Goal: Task Accomplishment & Management: Complete application form

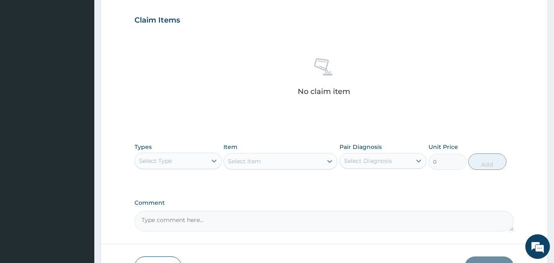
scroll to position [277, 0]
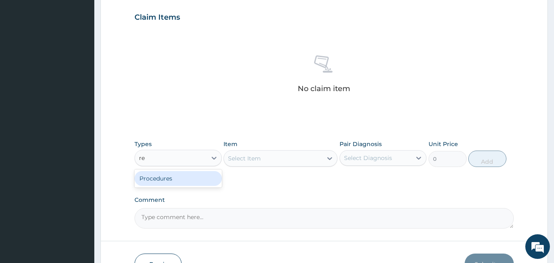
type input "r"
type input "proce"
click at [211, 178] on div "Procedures" at bounding box center [177, 178] width 87 height 15
click at [322, 158] on div "Select Item" at bounding box center [280, 158] width 114 height 16
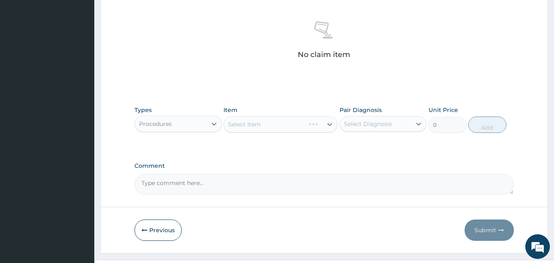
scroll to position [328, 0]
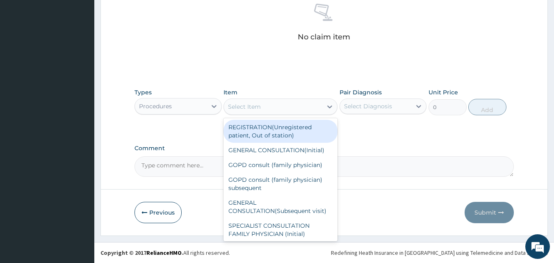
click at [287, 110] on div "Select Item" at bounding box center [273, 106] width 98 height 13
click at [285, 137] on div "REGISTRATION(Unregistered patient, Out of station)" at bounding box center [280, 131] width 114 height 23
type input "1500"
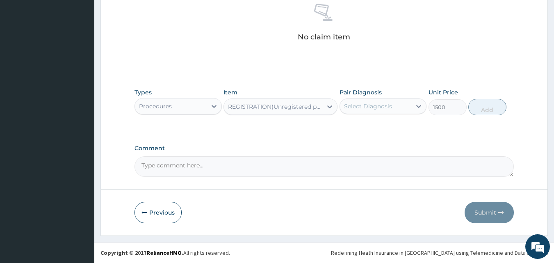
click at [389, 111] on div "Select Diagnosis" at bounding box center [376, 106] width 72 height 13
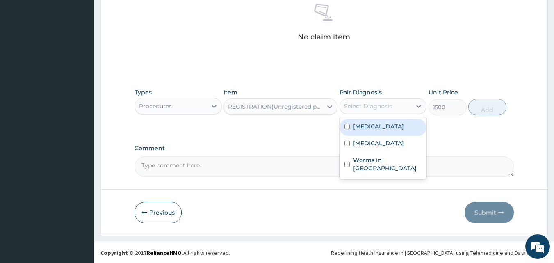
click at [376, 125] on div "Malaria" at bounding box center [382, 127] width 87 height 17
checkbox input "true"
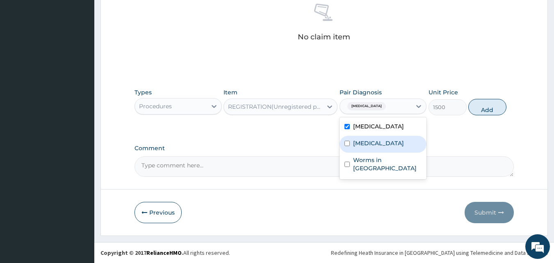
click at [366, 141] on label "Upper respiratory infection" at bounding box center [378, 143] width 51 height 8
checkbox input "true"
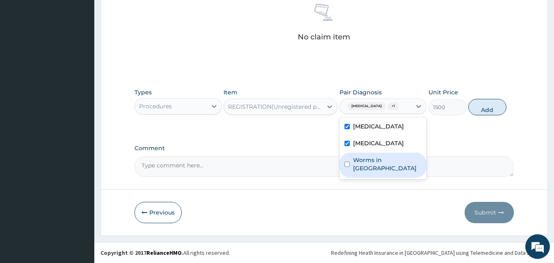
click at [363, 168] on label "Worms in stool" at bounding box center [387, 164] width 69 height 16
checkbox input "true"
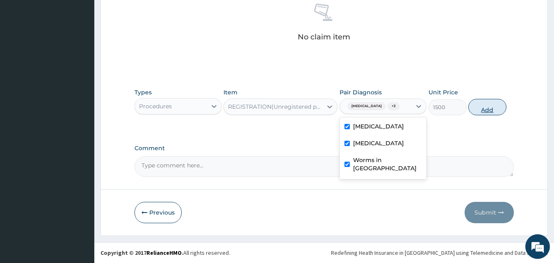
click at [476, 107] on button "Add" at bounding box center [487, 107] width 38 height 16
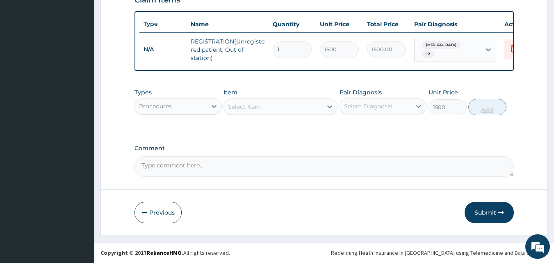
type input "0"
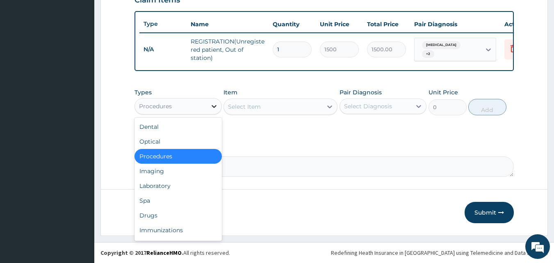
click at [209, 104] on div at bounding box center [214, 106] width 15 height 15
click at [251, 108] on div "Select Item" at bounding box center [244, 106] width 33 height 8
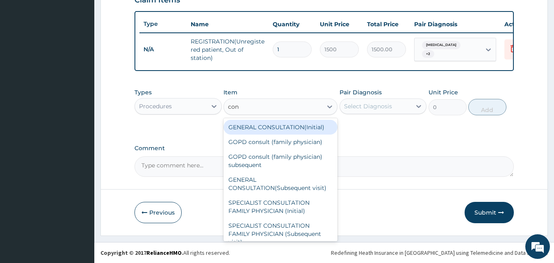
type input "cons"
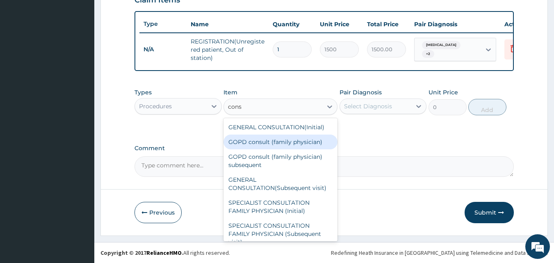
click at [270, 146] on div "GOPD consult (family physician)" at bounding box center [280, 141] width 114 height 15
type input "5000"
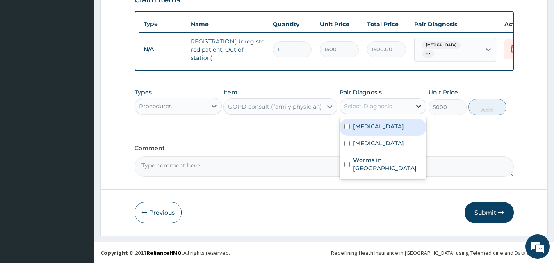
click at [423, 105] on div at bounding box center [418, 106] width 15 height 15
click at [380, 130] on div "[MEDICAL_DATA]" at bounding box center [382, 127] width 87 height 17
checkbox input "true"
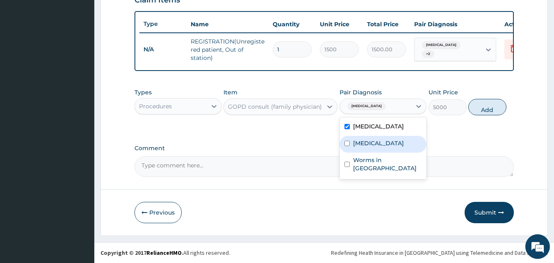
click at [380, 145] on label "[MEDICAL_DATA]" at bounding box center [378, 143] width 51 height 8
checkbox input "true"
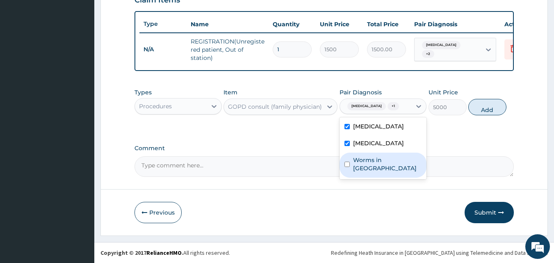
click at [382, 162] on div "Worms in [GEOGRAPHIC_DATA]" at bounding box center [382, 164] width 87 height 25
checkbox input "true"
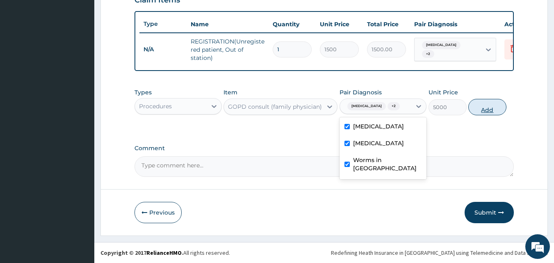
click at [479, 109] on button "Add" at bounding box center [487, 107] width 38 height 16
type input "0"
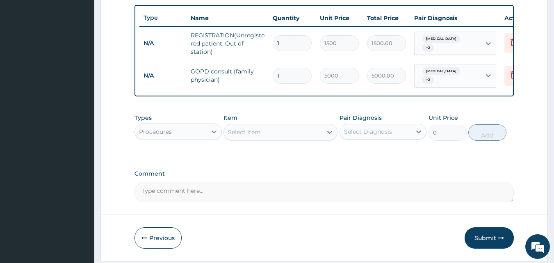
drag, startPoint x: 553, startPoint y: 153, endPoint x: 555, endPoint y: 160, distance: 7.2
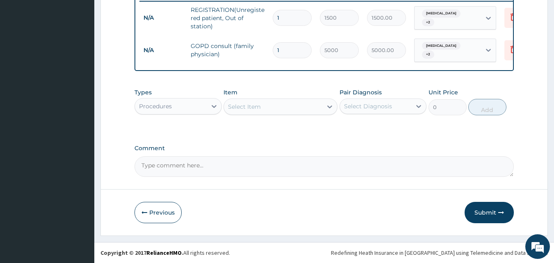
click at [273, 106] on div "Select Item" at bounding box center [273, 106] width 98 height 13
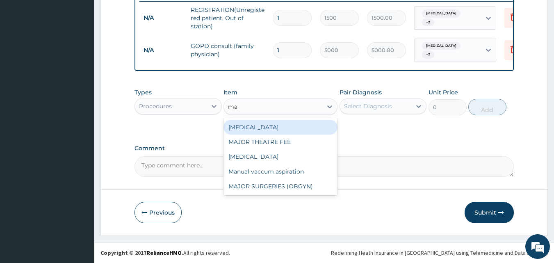
type input "m"
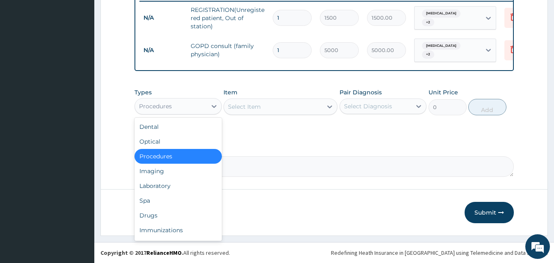
click at [204, 108] on div "Procedures" at bounding box center [171, 106] width 72 height 13
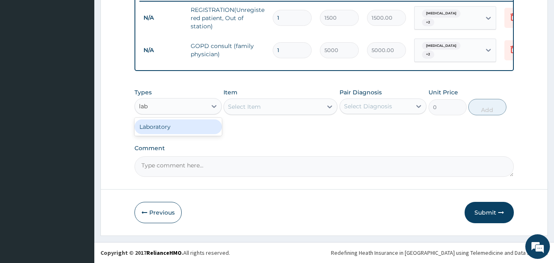
type input "lab"
click at [200, 108] on div "Procedures" at bounding box center [171, 106] width 72 height 13
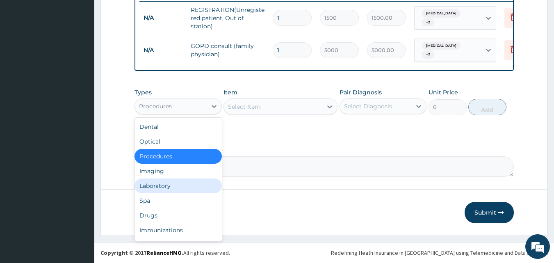
click at [179, 185] on div "Laboratory" at bounding box center [177, 185] width 87 height 15
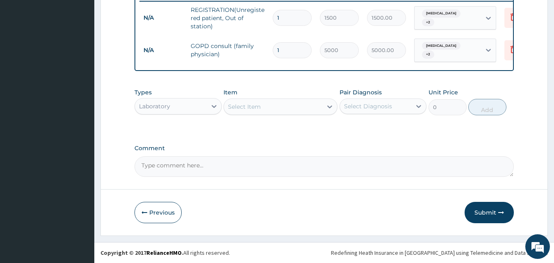
click at [300, 111] on div "Select Item" at bounding box center [273, 106] width 98 height 13
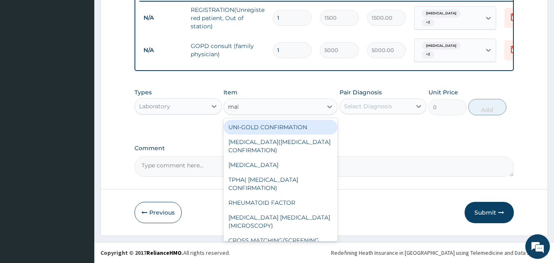
type input "mala"
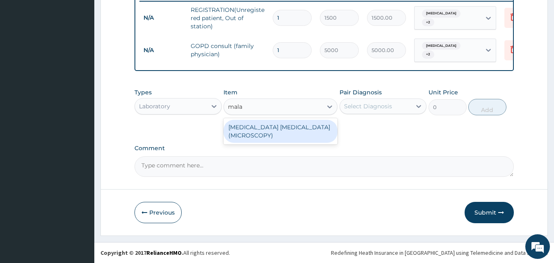
click at [289, 129] on div "[MEDICAL_DATA] [MEDICAL_DATA](MICROSCOPY)" at bounding box center [280, 131] width 114 height 23
type input "2000"
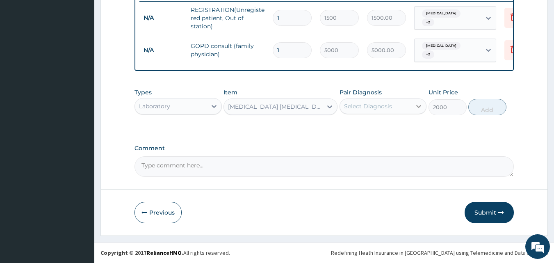
click at [416, 109] on icon at bounding box center [418, 106] width 8 height 8
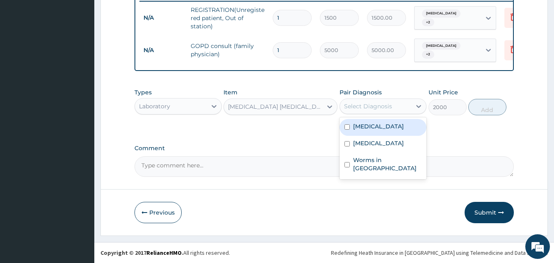
click at [392, 121] on div "[MEDICAL_DATA]" at bounding box center [382, 127] width 87 height 17
checkbox input "true"
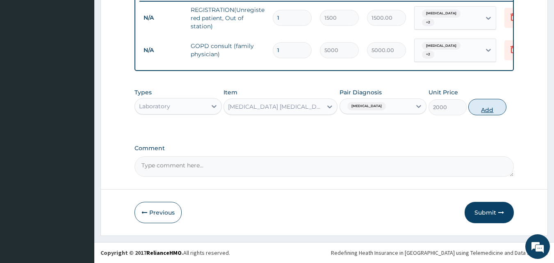
click at [488, 110] on button "Add" at bounding box center [487, 107] width 38 height 16
type input "0"
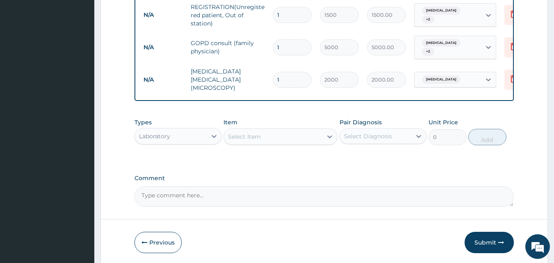
click at [287, 139] on div "Select Item" at bounding box center [273, 136] width 98 height 13
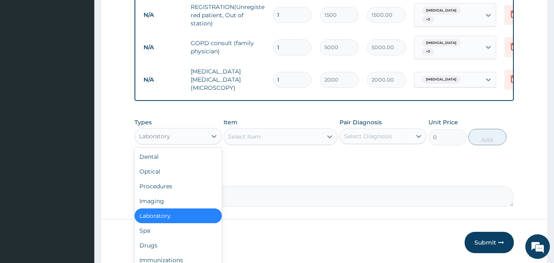
click at [186, 135] on div "Laboratory" at bounding box center [171, 136] width 72 height 13
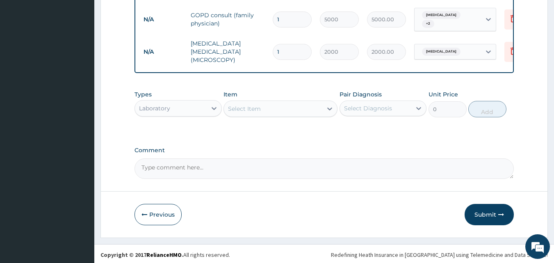
click at [298, 102] on div "Select Item" at bounding box center [273, 108] width 98 height 13
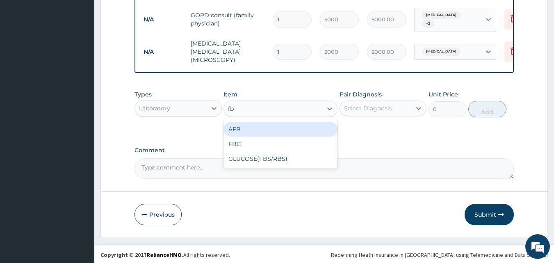
type input "fbc"
click at [282, 124] on div "FBC" at bounding box center [280, 129] width 114 height 15
type input "4000"
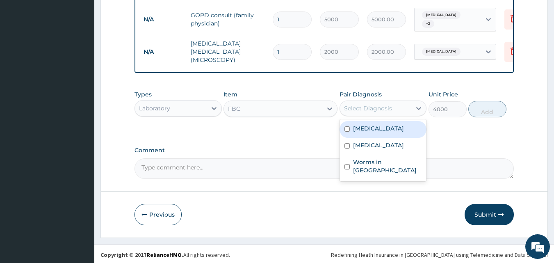
click at [405, 103] on div "Select Diagnosis" at bounding box center [376, 108] width 72 height 13
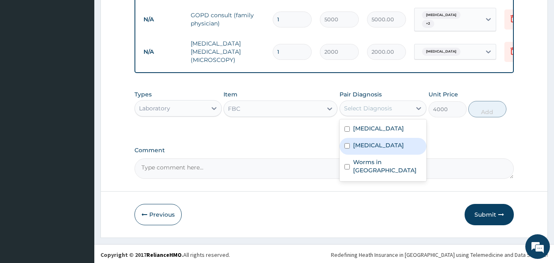
click at [386, 146] on label "[MEDICAL_DATA]" at bounding box center [378, 145] width 51 height 8
checkbox input "true"
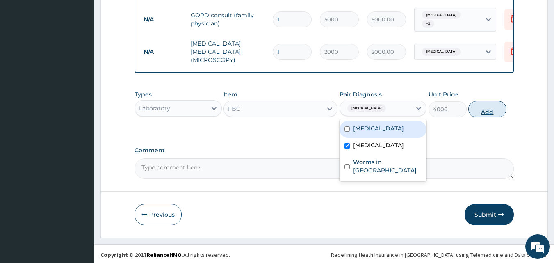
click at [469, 109] on button "Add" at bounding box center [487, 109] width 38 height 16
type input "0"
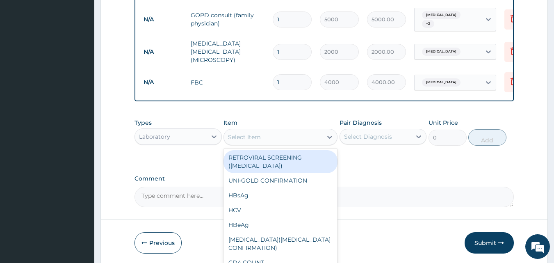
click at [254, 133] on div "Select Item" at bounding box center [244, 137] width 33 height 8
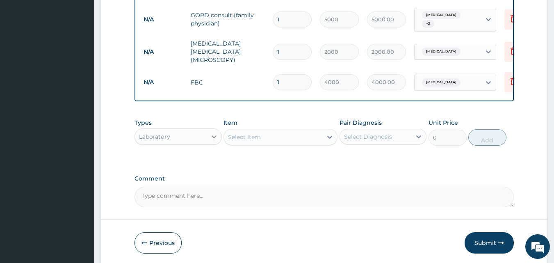
click at [208, 134] on div at bounding box center [214, 136] width 15 height 15
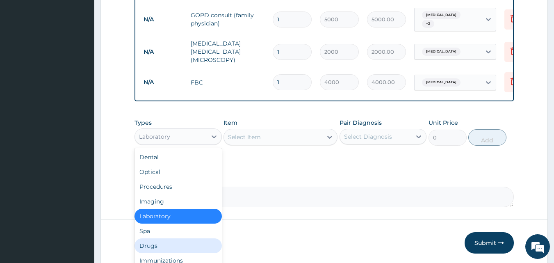
click at [176, 240] on div "Drugs" at bounding box center [177, 245] width 87 height 15
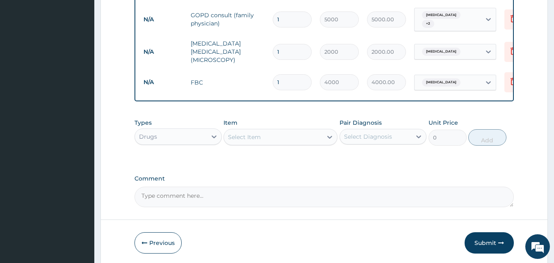
click at [289, 138] on div "Select Item" at bounding box center [273, 136] width 98 height 13
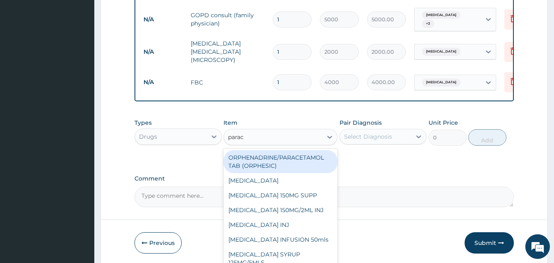
type input "parace"
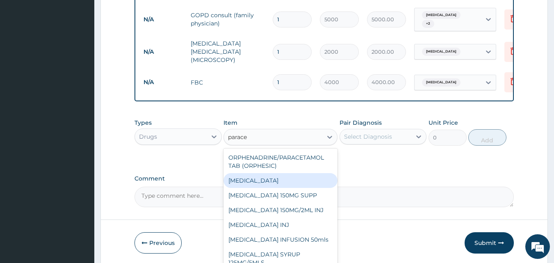
click at [271, 174] on div "[MEDICAL_DATA]" at bounding box center [280, 180] width 114 height 15
type input "50"
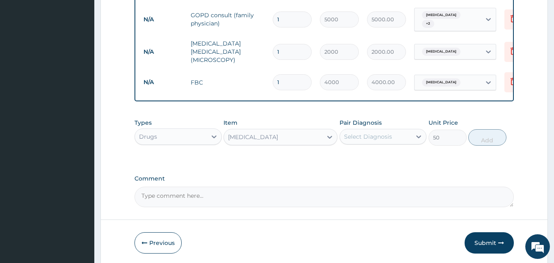
click at [409, 136] on div "Select Diagnosis" at bounding box center [376, 136] width 72 height 13
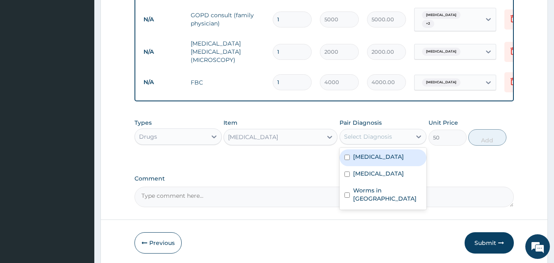
click at [373, 159] on div "[MEDICAL_DATA]" at bounding box center [382, 157] width 87 height 17
checkbox input "true"
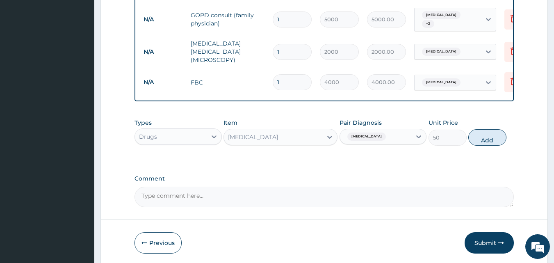
click at [480, 141] on button "Add" at bounding box center [487, 137] width 38 height 16
type input "0"
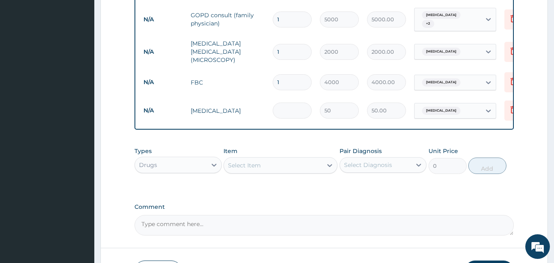
type input "0.00"
type input "2"
type input "100.00"
type input "24"
type input "1200.00"
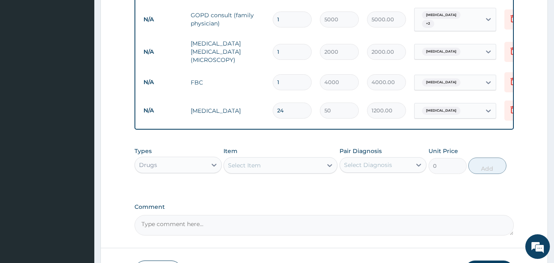
type input "24"
click at [285, 166] on div "Select Item" at bounding box center [273, 165] width 98 height 13
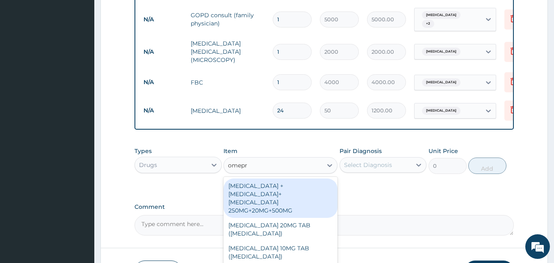
type input "omepra"
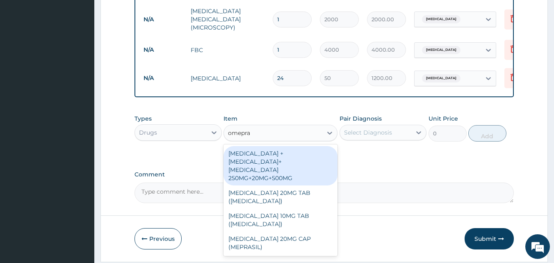
scroll to position [405, 0]
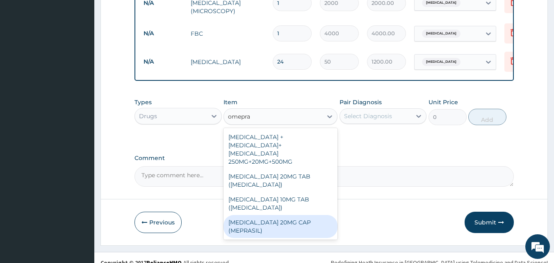
click at [291, 215] on div "OMEPRAZOLE 20MG CAP (MEPRASIL)" at bounding box center [280, 226] width 114 height 23
type input "90"
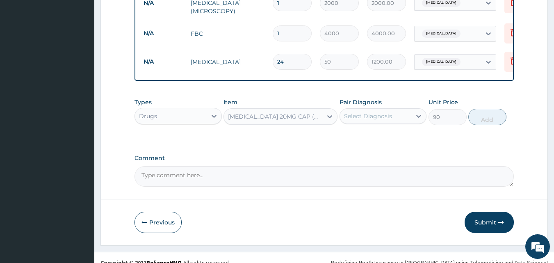
click at [373, 109] on div "Select Diagnosis" at bounding box center [376, 115] width 72 height 13
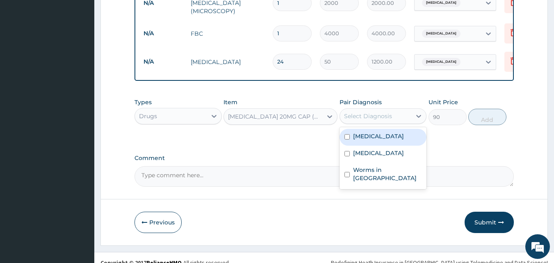
click at [373, 138] on label "[MEDICAL_DATA]" at bounding box center [378, 136] width 51 height 8
checkbox input "true"
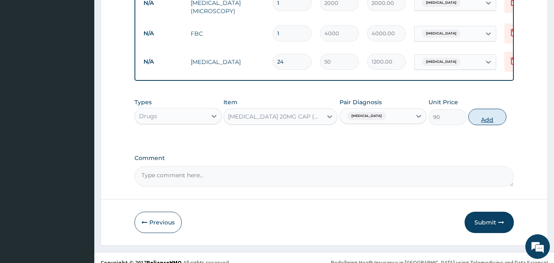
click at [484, 120] on button "Add" at bounding box center [487, 117] width 38 height 16
type input "0"
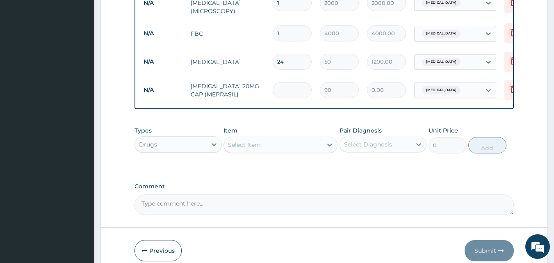
type input "0.00"
type input "5"
type input "450.00"
type input "0.00"
type input "1"
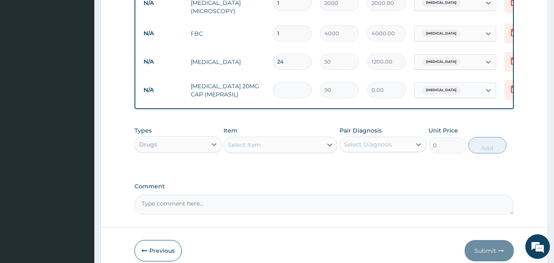
type input "90.00"
type input "10"
type input "900.00"
type input "10"
click at [277, 152] on div "Types Drugs Item Select Item Pair Diagnosis Select Diagnosis Unit Price 0 Add" at bounding box center [324, 139] width 380 height 35
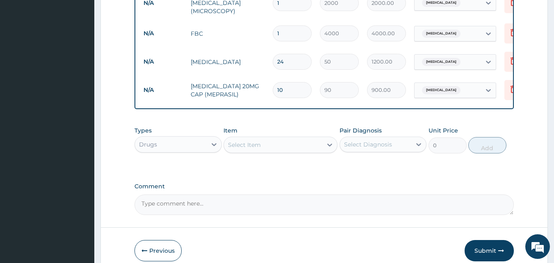
click at [268, 146] on div "Select Item" at bounding box center [273, 144] width 98 height 13
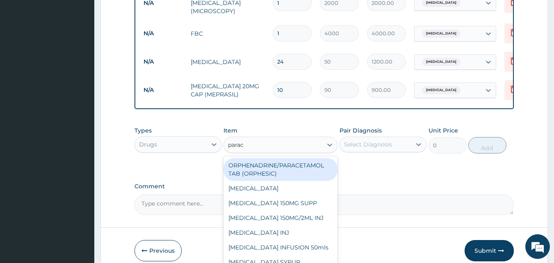
type input "parace"
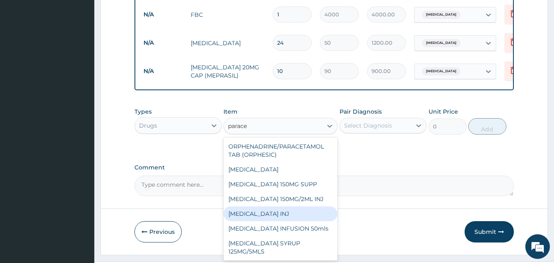
scroll to position [441, 0]
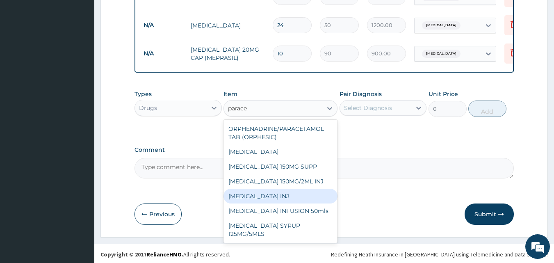
click at [290, 196] on div "PARACETAMOL INJ" at bounding box center [280, 196] width 114 height 15
type input "350"
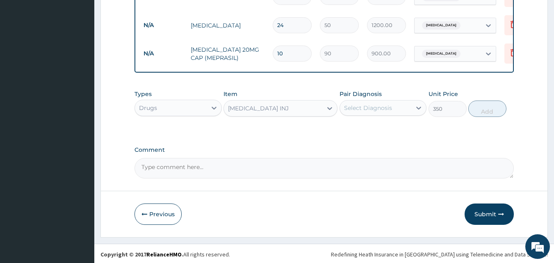
click at [394, 106] on div "Select Diagnosis" at bounding box center [376, 107] width 72 height 13
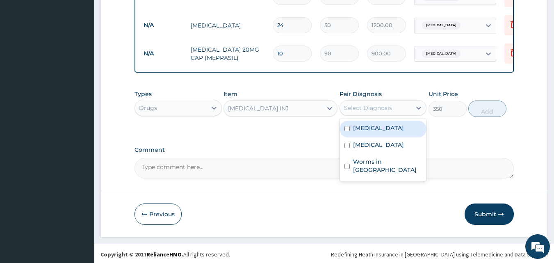
click at [378, 125] on div "Malaria" at bounding box center [382, 129] width 87 height 17
checkbox input "true"
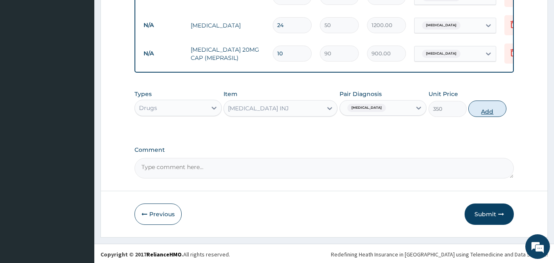
click at [481, 107] on button "Add" at bounding box center [487, 108] width 38 height 16
type input "0"
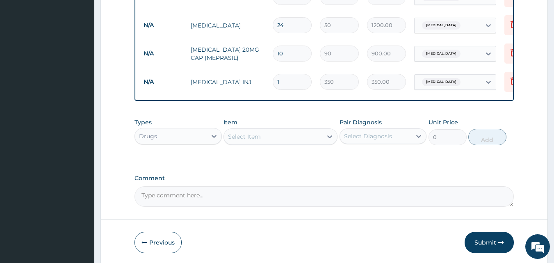
type input "0.00"
type input "2"
type input "700.00"
type input "2"
click at [294, 132] on div "Select Item" at bounding box center [273, 136] width 98 height 13
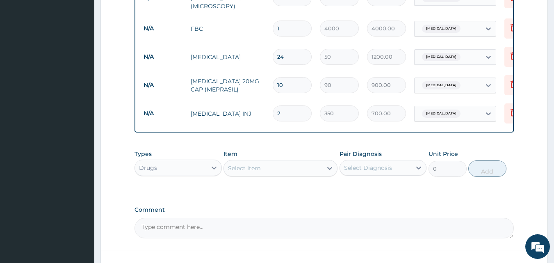
scroll to position [414, 0]
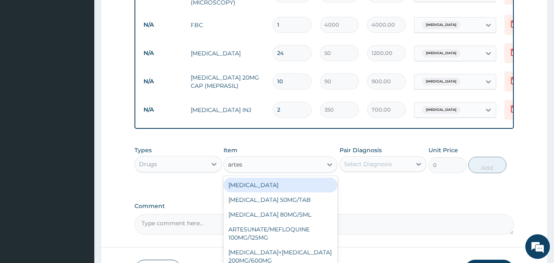
type input "artesu"
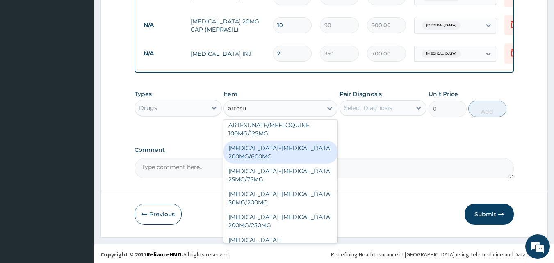
scroll to position [83, 0]
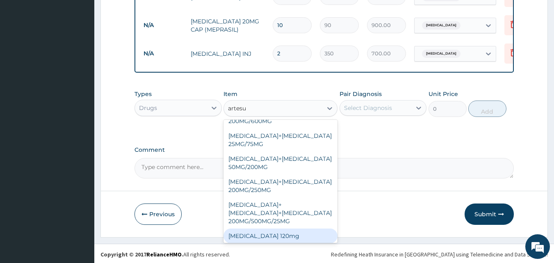
click at [284, 228] on div "Artesunate 120mg" at bounding box center [280, 235] width 114 height 15
type input "2000"
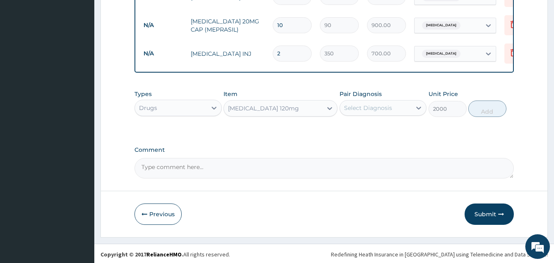
click at [405, 102] on div "Select Diagnosis" at bounding box center [376, 107] width 72 height 13
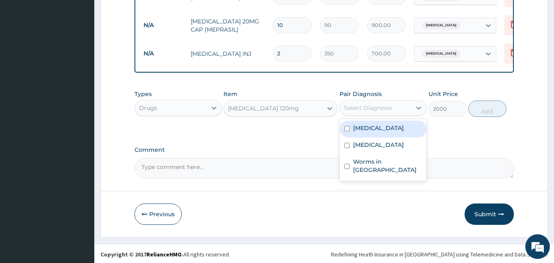
click at [368, 133] on div "Malaria" at bounding box center [382, 129] width 87 height 17
checkbox input "true"
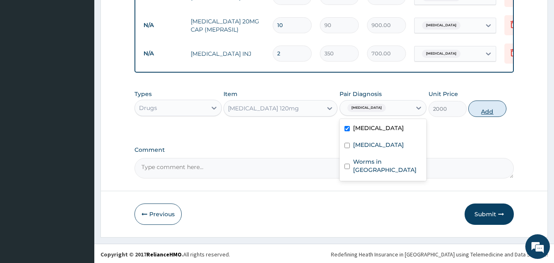
click at [480, 113] on button "Add" at bounding box center [487, 108] width 38 height 16
type input "0"
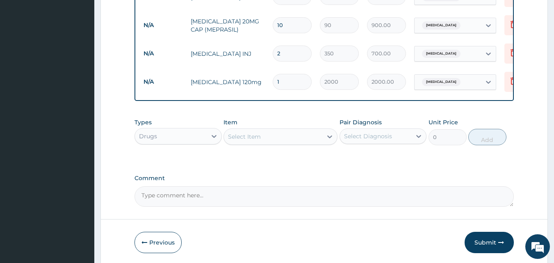
type input "0.00"
type input "3"
type input "6000.00"
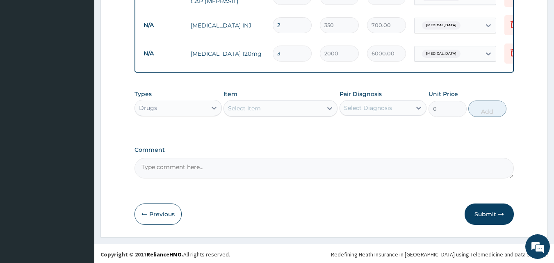
type input "3"
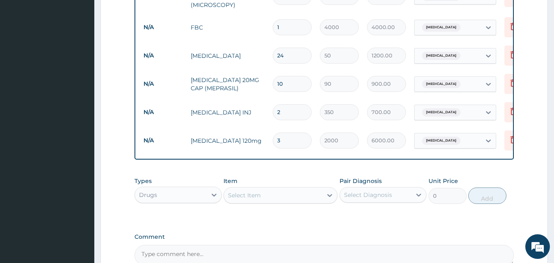
scroll to position [415, 0]
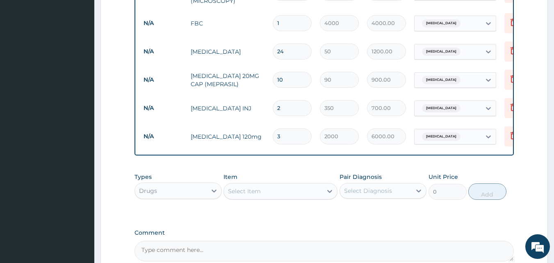
click at [277, 187] on div "Select Item" at bounding box center [273, 190] width 98 height 13
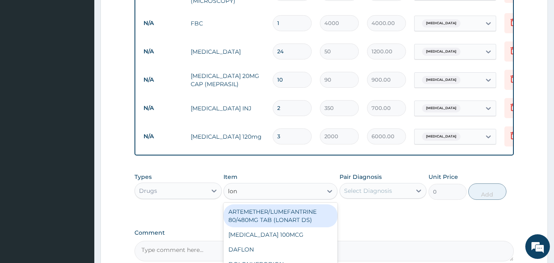
type input "lona"
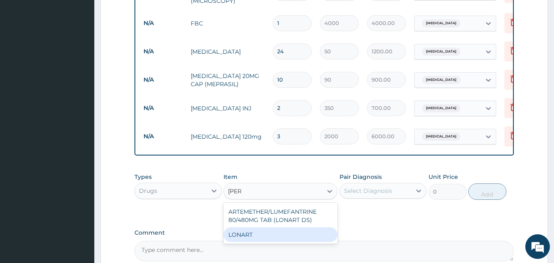
click at [259, 235] on div "LONART" at bounding box center [280, 234] width 114 height 15
type input "3000"
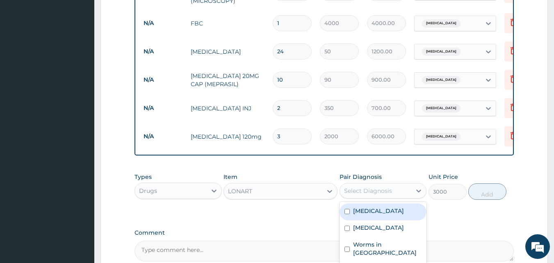
click at [407, 187] on div "Select Diagnosis" at bounding box center [376, 190] width 72 height 13
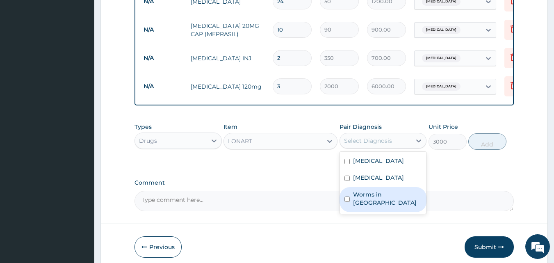
scroll to position [475, 0]
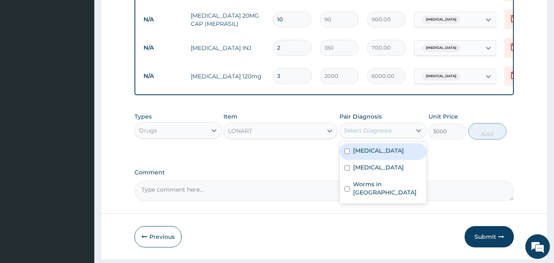
click at [364, 150] on label "Malaria" at bounding box center [378, 150] width 51 height 8
checkbox input "true"
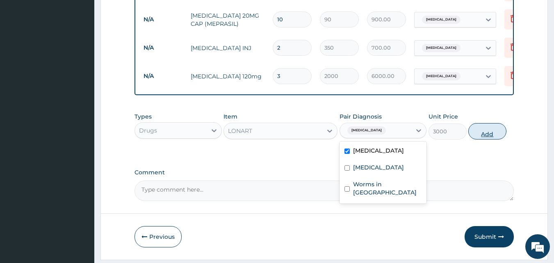
click at [486, 126] on button "Add" at bounding box center [487, 131] width 38 height 16
type input "0"
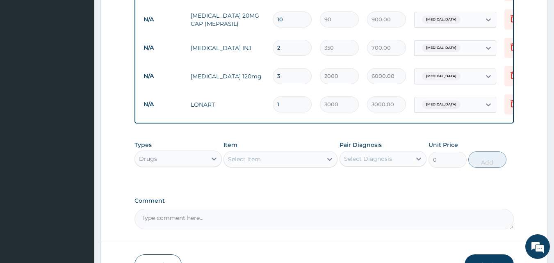
click at [284, 159] on div "Select Item" at bounding box center [273, 158] width 98 height 13
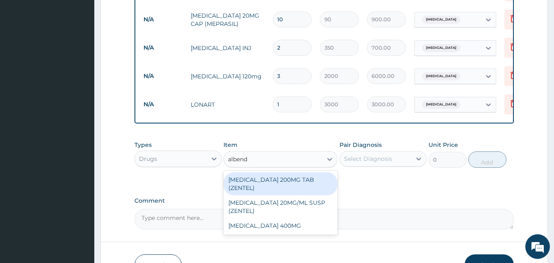
type input "albenda"
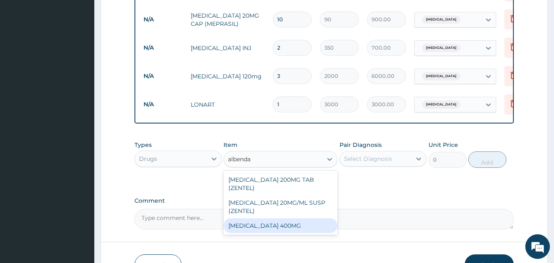
click at [262, 220] on div "ALBENDAZOLE 400MG" at bounding box center [280, 225] width 114 height 15
type input "500"
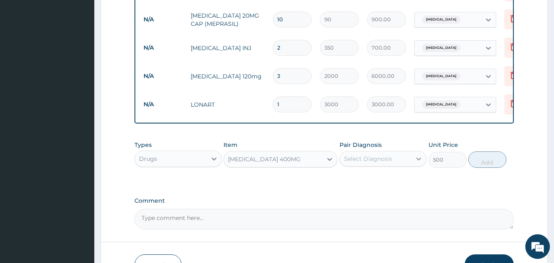
click at [418, 159] on icon at bounding box center [418, 159] width 8 height 8
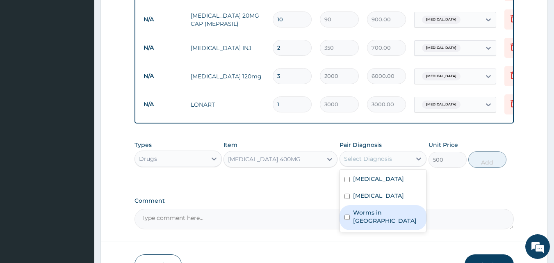
click at [381, 214] on label "Worms in stool" at bounding box center [387, 216] width 69 height 16
checkbox input "true"
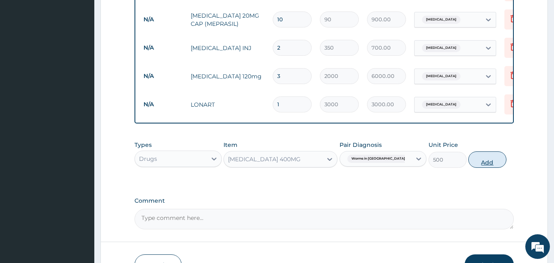
click at [483, 155] on button "Add" at bounding box center [487, 159] width 38 height 16
type input "0"
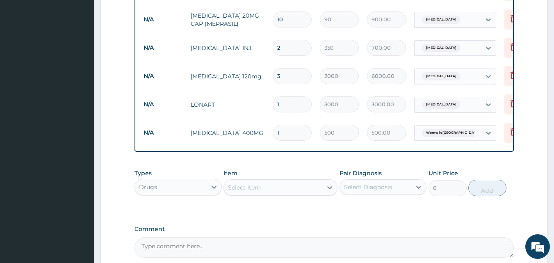
scroll to position [527, 0]
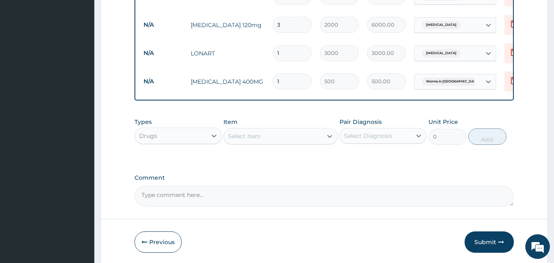
click at [259, 135] on div "Select Item" at bounding box center [244, 136] width 33 height 8
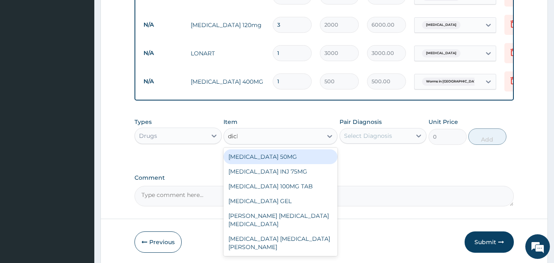
type input "diclo"
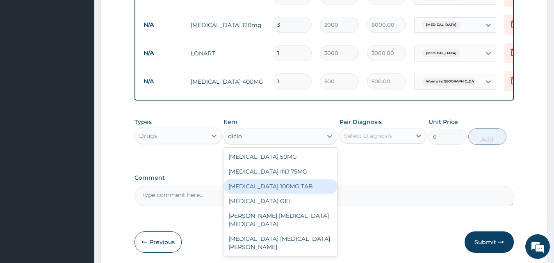
click at [315, 188] on div "DICLOFENAC SODIUM 100MG TAB" at bounding box center [280, 186] width 114 height 15
type input "70"
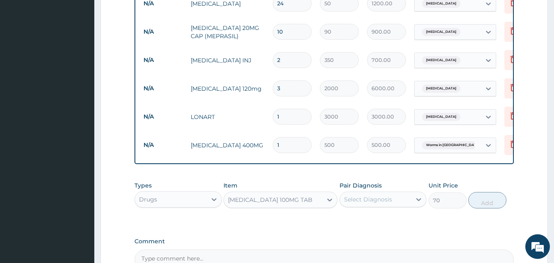
scroll to position [462, 0]
click at [284, 205] on div "DICLOFENAC SODIUM 100MG TAB" at bounding box center [273, 200] width 98 height 13
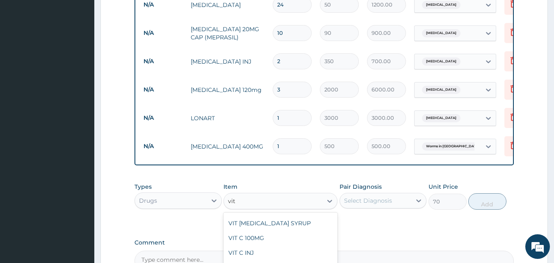
scroll to position [305, 0]
type input "vit c"
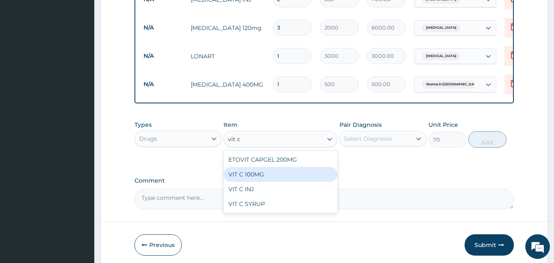
scroll to position [555, 0]
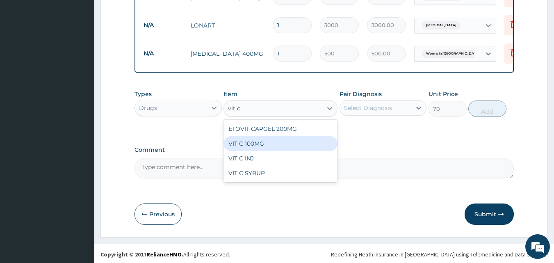
click at [269, 146] on div "VIT C 100MG" at bounding box center [280, 143] width 114 height 15
type input "20"
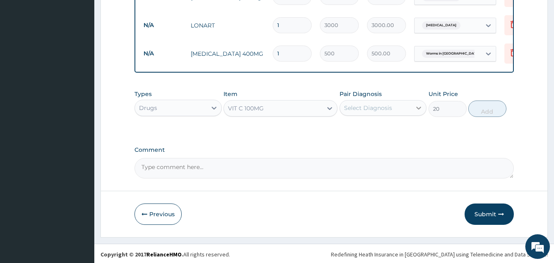
click at [413, 105] on div at bounding box center [418, 107] width 15 height 15
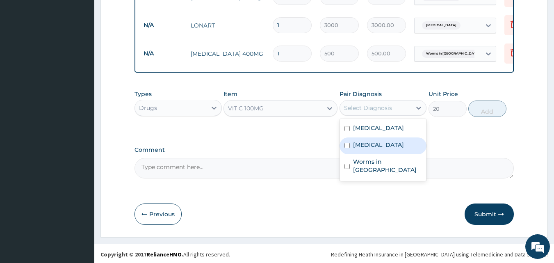
click at [382, 149] on label "Upper respiratory infection" at bounding box center [378, 145] width 51 height 8
checkbox input "true"
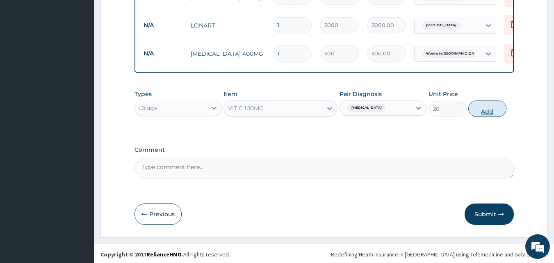
click at [478, 112] on button "Add" at bounding box center [487, 108] width 38 height 16
type input "0"
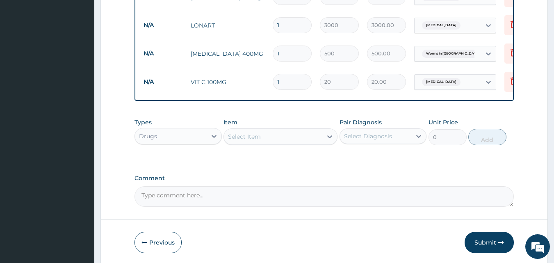
type input "0.00"
type input "3"
type input "60.00"
type input "30"
type input "600.00"
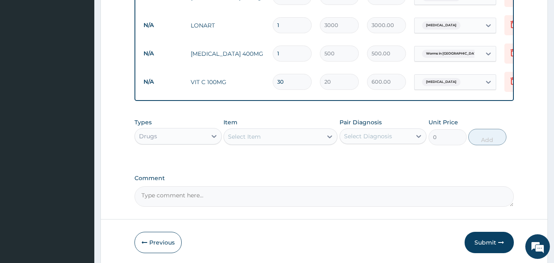
type input "30"
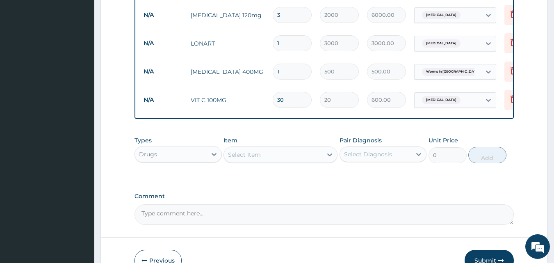
scroll to position [583, 0]
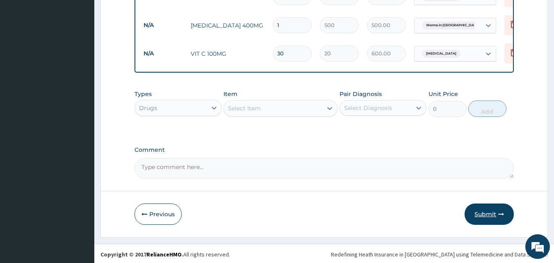
click at [495, 204] on button "Submit" at bounding box center [488, 213] width 49 height 21
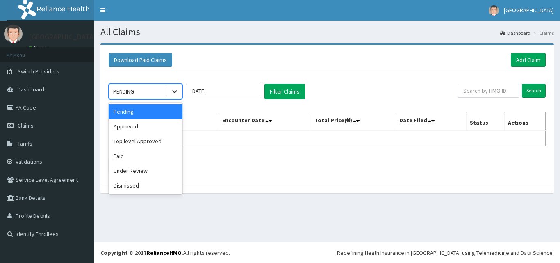
click at [171, 91] on icon at bounding box center [175, 91] width 8 height 8
click at [144, 129] on div "Approved" at bounding box center [146, 126] width 74 height 15
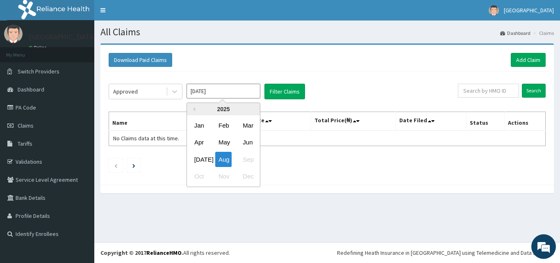
click at [240, 93] on input "Aug 2025" at bounding box center [224, 91] width 74 height 15
click at [202, 152] on div "Jul" at bounding box center [199, 159] width 16 height 15
type input "Jul 2025"
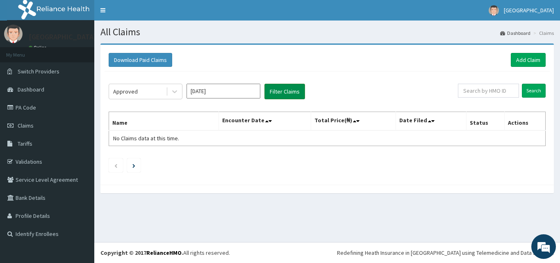
click at [278, 96] on button "Filter Claims" at bounding box center [284, 92] width 41 height 16
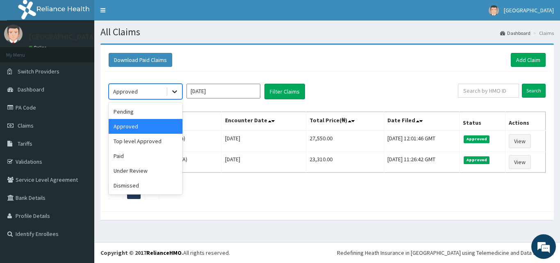
click at [171, 91] on icon at bounding box center [175, 91] width 8 height 8
click at [167, 109] on div "Pending" at bounding box center [146, 111] width 74 height 15
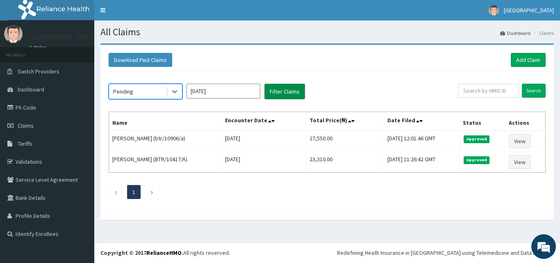
click at [275, 89] on button "Filter Claims" at bounding box center [284, 92] width 41 height 16
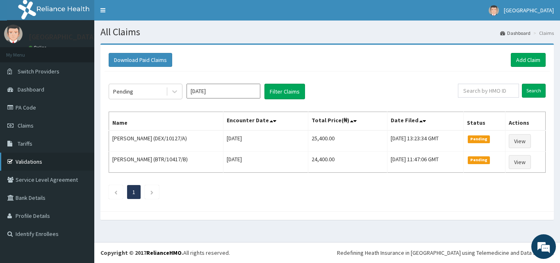
click at [49, 160] on link "Validations" at bounding box center [47, 161] width 94 height 18
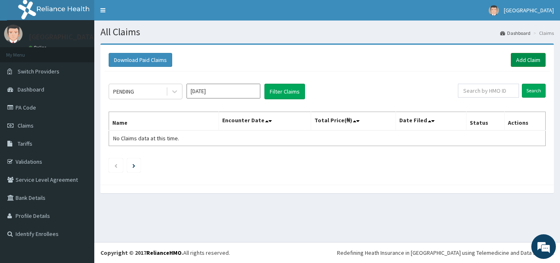
click at [523, 59] on link "Add Claim" at bounding box center [528, 60] width 35 height 14
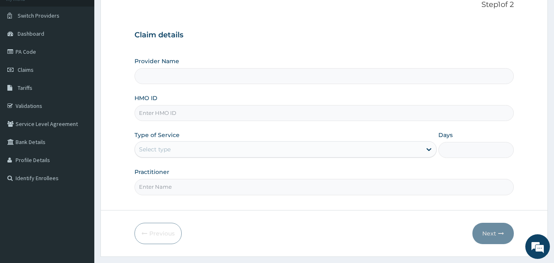
scroll to position [77, 0]
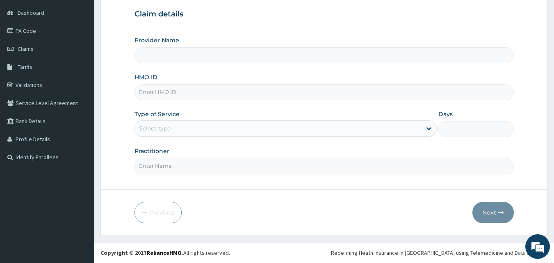
click at [272, 95] on input "HMO ID" at bounding box center [324, 92] width 380 height 16
paste input "SFA/14810/A"
type input "SFA/14810/A"
type input "[GEOGRAPHIC_DATA]"
type input "SFA/14810/A"
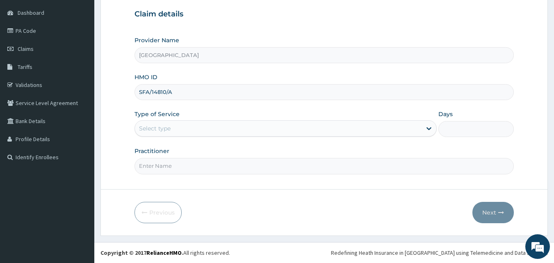
click at [347, 131] on div "Select type" at bounding box center [278, 128] width 287 height 13
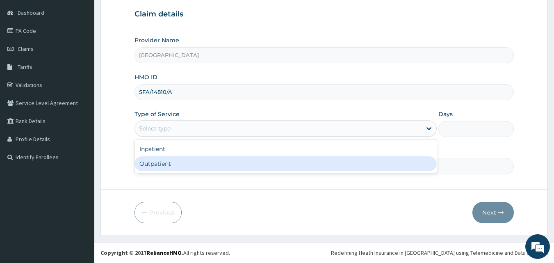
click at [323, 163] on div "Outpatient" at bounding box center [285, 163] width 302 height 15
type input "1"
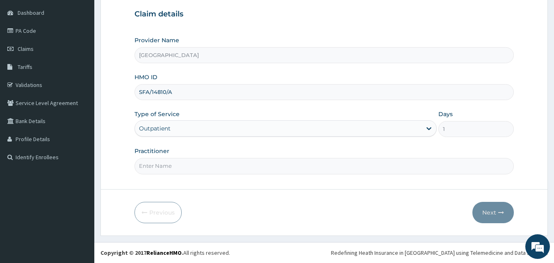
scroll to position [0, 0]
click at [349, 161] on input "Practitioner" at bounding box center [324, 166] width 380 height 16
type input "d"
type input "DR SULE"
click at [483, 213] on button "Next" at bounding box center [492, 212] width 41 height 21
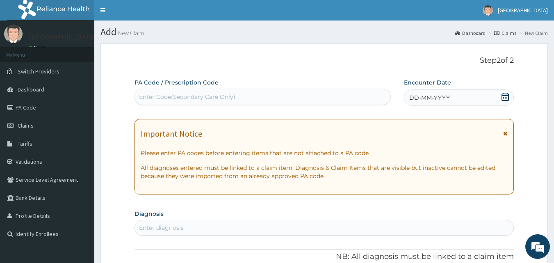
click at [507, 98] on icon at bounding box center [505, 97] width 8 height 8
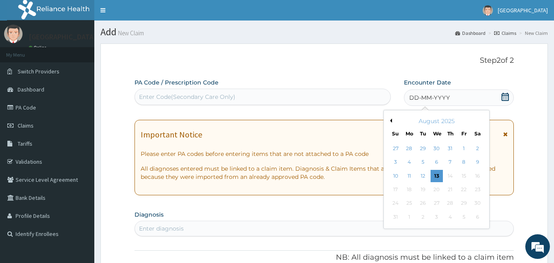
click at [392, 121] on div "August 2025" at bounding box center [436, 121] width 99 height 8
click at [391, 121] on button "Previous Month" at bounding box center [390, 120] width 4 height 4
click at [410, 202] on div "28" at bounding box center [409, 203] width 12 height 12
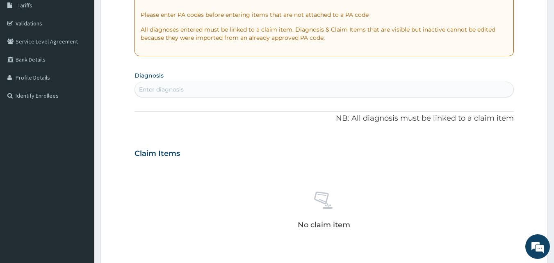
scroll to position [139, 0]
click at [375, 89] on div "Enter diagnosis" at bounding box center [324, 88] width 379 height 13
type input "MALARIA"
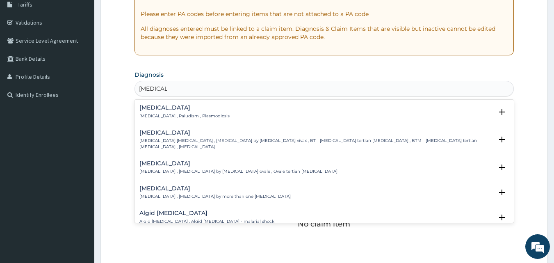
click at [201, 115] on p "Malaria , Paludism , Plasmodiosis" at bounding box center [184, 116] width 90 height 6
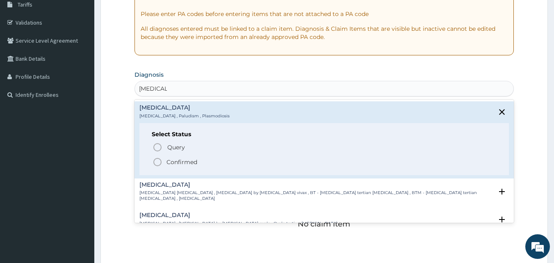
click at [166, 159] on span "Confirmed" at bounding box center [324, 162] width 344 height 10
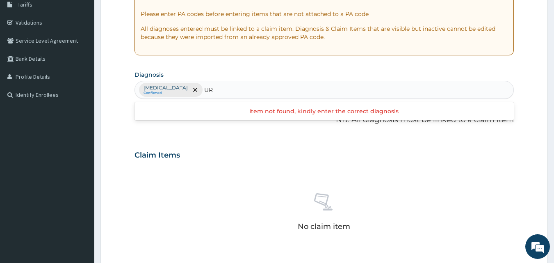
type input "U"
type input "UTI"
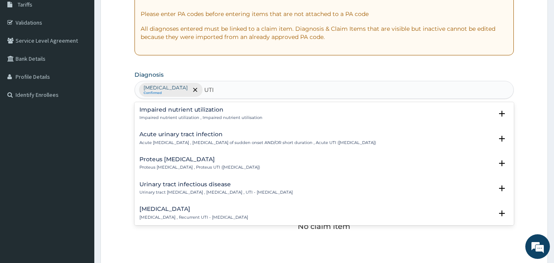
scroll to position [49, 0]
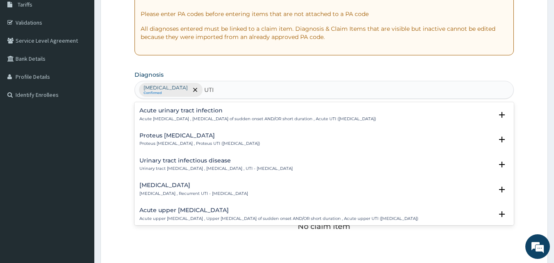
click at [245, 166] on p "Urinary tract infectious disease , Urinary tract infection , UTI - Urinary trac…" at bounding box center [215, 169] width 153 height 6
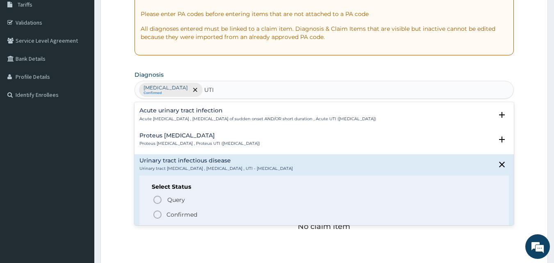
click at [184, 215] on p "Confirmed" at bounding box center [181, 214] width 31 height 8
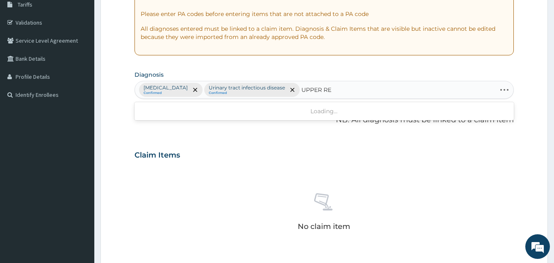
type input "UPPER RES"
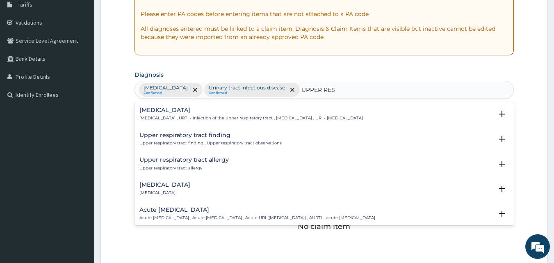
click at [272, 121] on p "Upper respiratory infection , URTI - Infection of the upper respiratory tract ,…" at bounding box center [250, 118] width 223 height 6
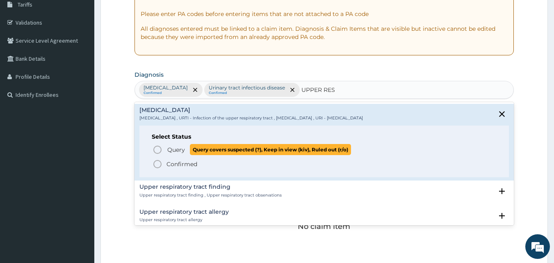
click at [175, 148] on span "Query" at bounding box center [176, 150] width 18 height 8
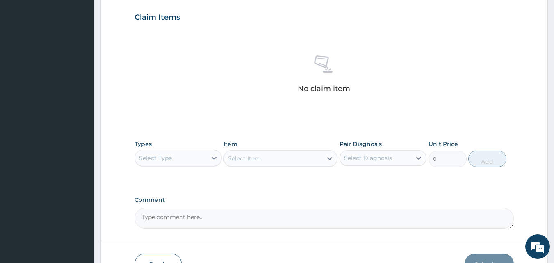
scroll to position [278, 0]
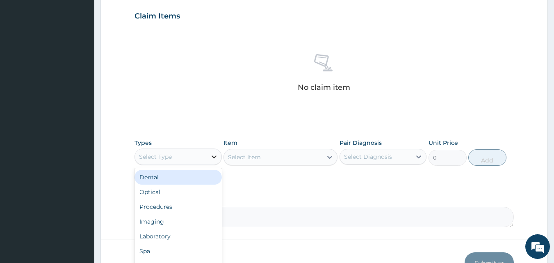
click at [215, 158] on icon at bounding box center [214, 156] width 8 height 8
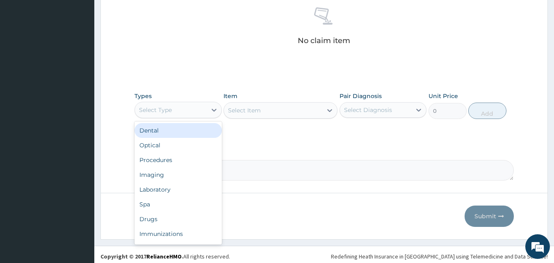
scroll to position [328, 0]
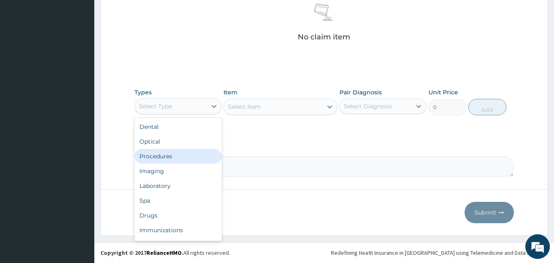
click at [176, 161] on div "Procedures" at bounding box center [177, 156] width 87 height 15
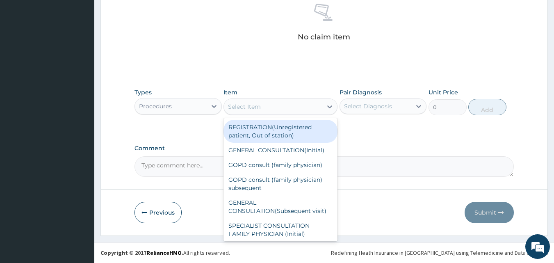
click at [304, 107] on div "Select Item" at bounding box center [273, 106] width 98 height 13
click at [287, 136] on div "REGISTRATION(Unregistered patient, Out of station)" at bounding box center [280, 131] width 114 height 23
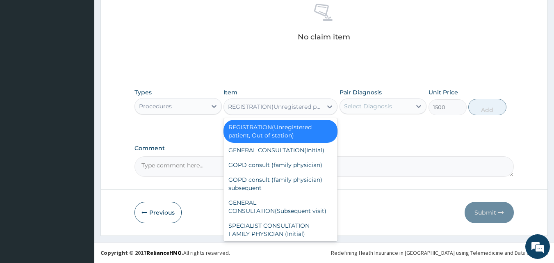
click at [321, 111] on div "REGISTRATION(Unregistered patient, Out of station)" at bounding box center [273, 106] width 98 height 13
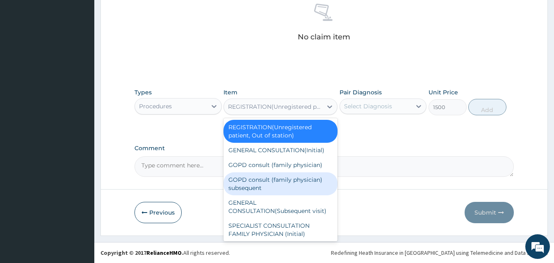
click at [282, 176] on div "GOPD consult (family physician) subsequent" at bounding box center [280, 183] width 114 height 23
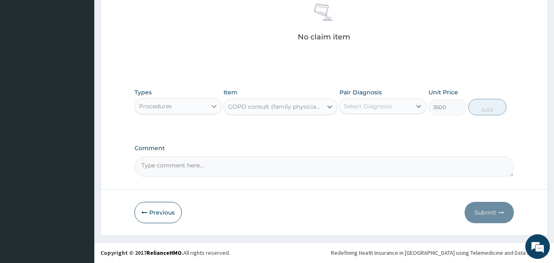
click at [216, 103] on icon at bounding box center [214, 106] width 8 height 8
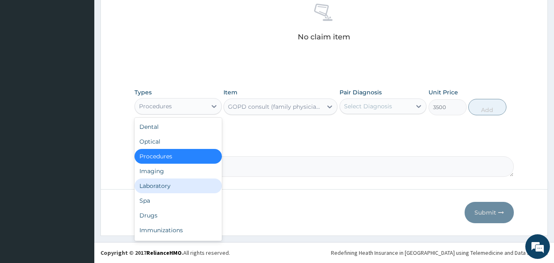
click at [167, 190] on div "Laboratory" at bounding box center [177, 185] width 87 height 15
type input "0"
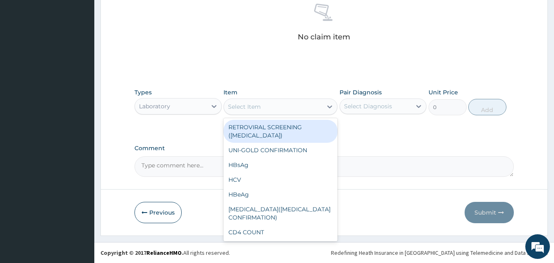
click at [278, 107] on div "Select Item" at bounding box center [273, 106] width 98 height 13
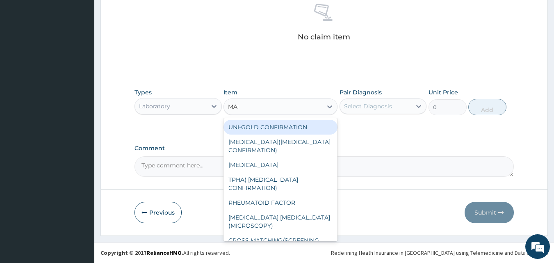
type input "MALA"
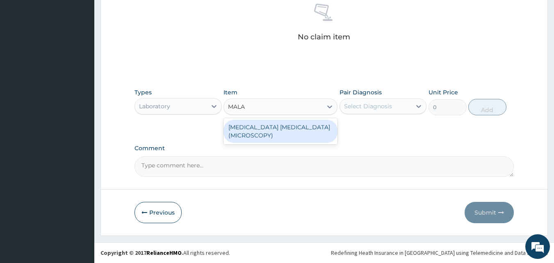
click at [277, 123] on div "[MEDICAL_DATA] [MEDICAL_DATA](MICROSCOPY)" at bounding box center [280, 131] width 114 height 23
type input "2000"
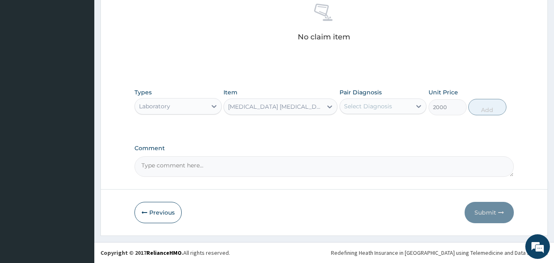
click at [392, 102] on div "Select Diagnosis" at bounding box center [376, 106] width 72 height 13
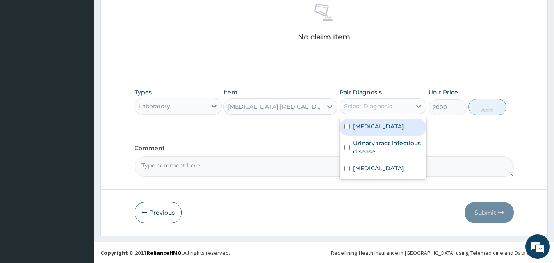
click at [377, 132] on div "[MEDICAL_DATA]" at bounding box center [382, 127] width 87 height 17
checkbox input "true"
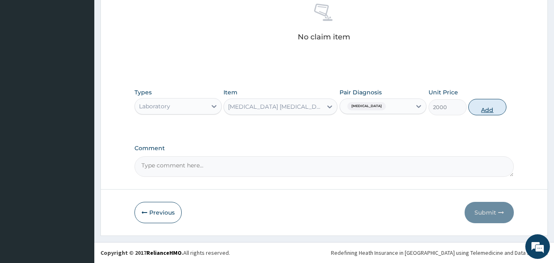
click at [493, 111] on button "Add" at bounding box center [487, 107] width 38 height 16
type input "0"
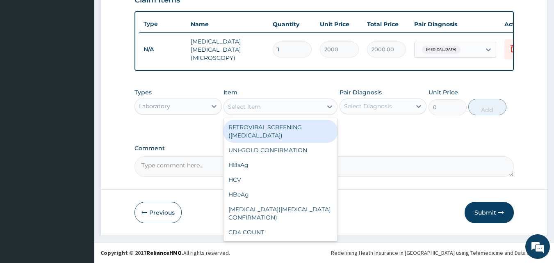
click at [250, 109] on div "Select Item" at bounding box center [244, 106] width 33 height 8
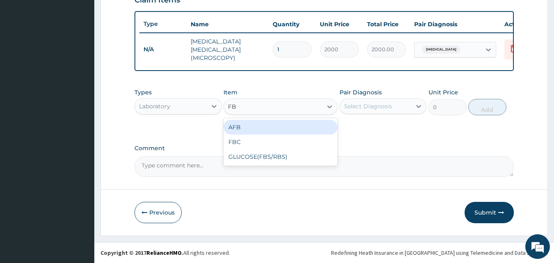
type input "FBC"
click at [249, 123] on div "FBC" at bounding box center [280, 127] width 114 height 15
type input "4000"
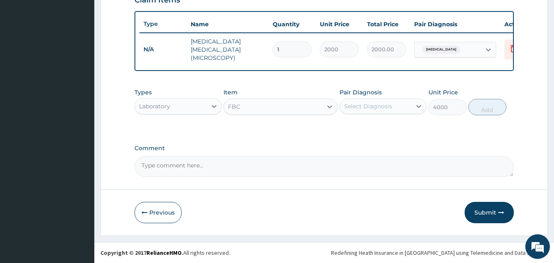
click at [391, 111] on div "Select Diagnosis" at bounding box center [376, 106] width 72 height 13
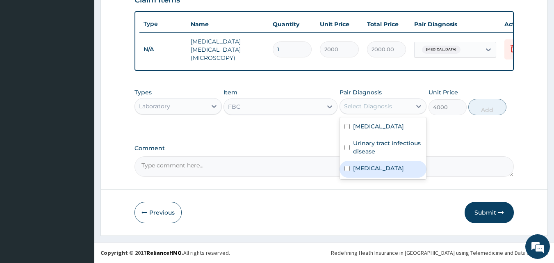
click at [367, 170] on label "Upper respiratory infection" at bounding box center [378, 168] width 51 height 8
checkbox input "true"
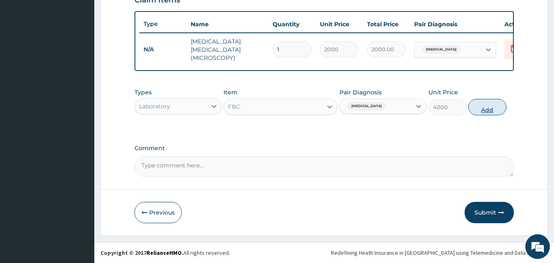
click at [485, 111] on button "Add" at bounding box center [487, 107] width 38 height 16
type input "0"
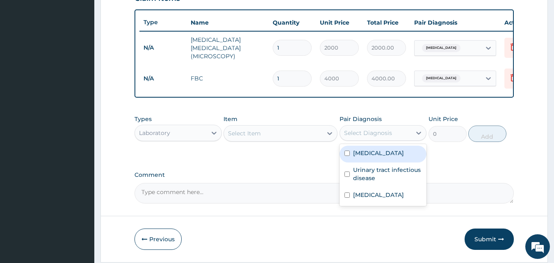
click at [388, 132] on div "Select Diagnosis" at bounding box center [368, 133] width 48 height 8
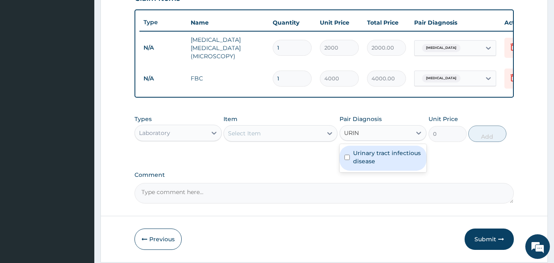
type input "URINA"
click at [380, 157] on label "Urinary tract infectious disease" at bounding box center [387, 157] width 69 height 16
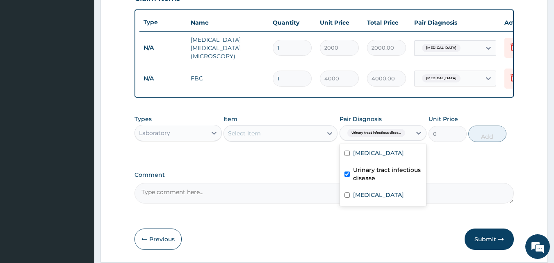
click at [389, 172] on label "Urinary tract infectious disease" at bounding box center [387, 174] width 69 height 16
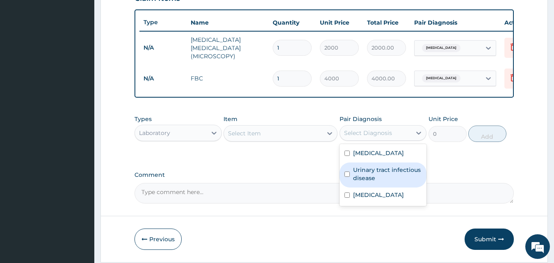
click at [389, 171] on label "Urinary tract infectious disease" at bounding box center [387, 174] width 69 height 16
checkbox input "true"
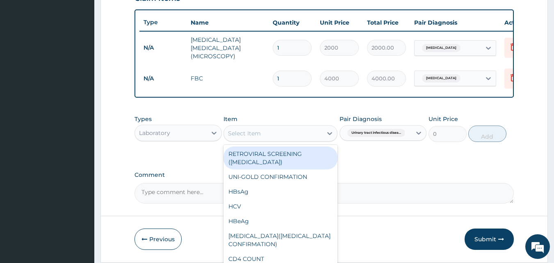
click at [317, 139] on div "Select Item" at bounding box center [273, 133] width 98 height 13
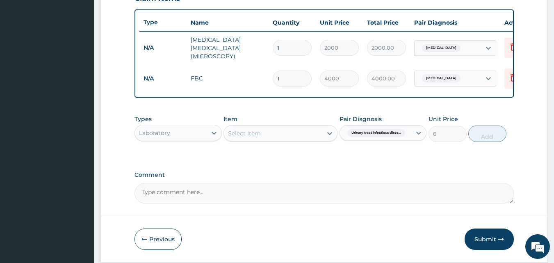
click at [317, 139] on div "Select Item" at bounding box center [273, 133] width 98 height 13
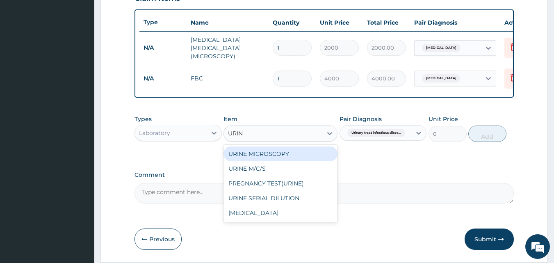
type input "URINA"
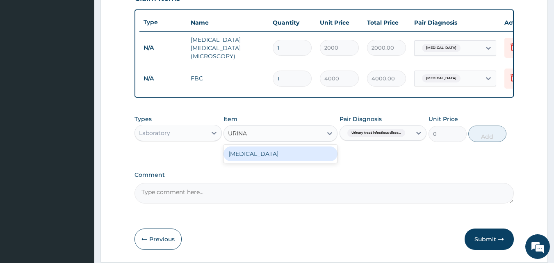
click at [296, 155] on div "URINALYSIS" at bounding box center [280, 153] width 114 height 15
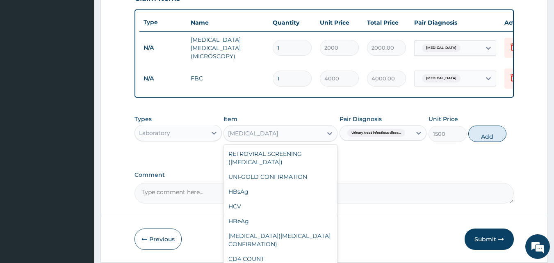
scroll to position [1135, 0]
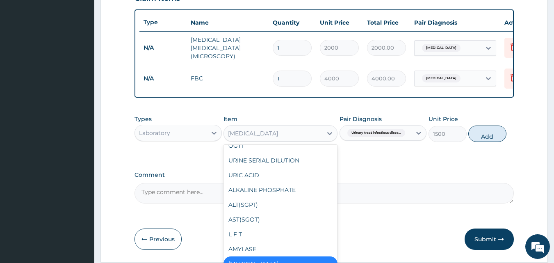
click at [280, 256] on div "URINALYSIS" at bounding box center [280, 263] width 114 height 15
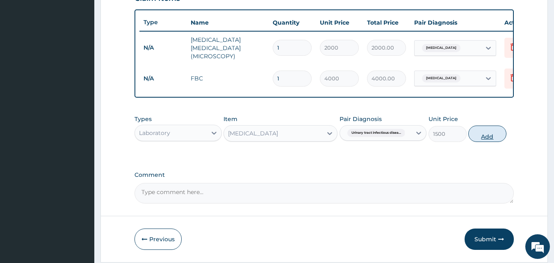
click at [487, 135] on button "Add" at bounding box center [487, 133] width 38 height 16
type input "0"
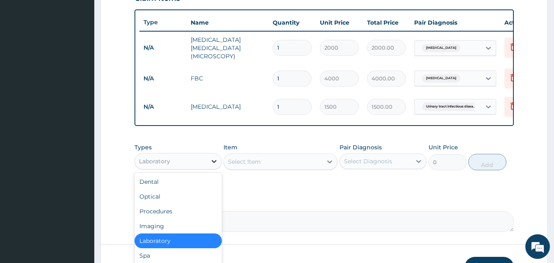
click at [207, 168] on div at bounding box center [214, 161] width 15 height 15
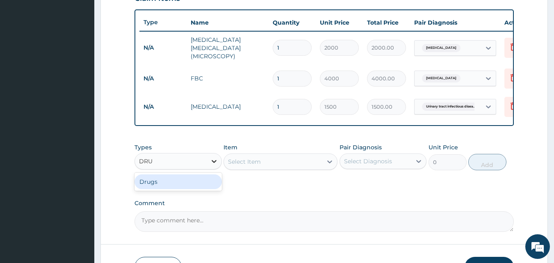
type input "DRUG"
click at [195, 181] on div "Drugs" at bounding box center [177, 181] width 87 height 15
click at [282, 169] on div "Select Item" at bounding box center [280, 161] width 114 height 16
click at [300, 166] on div "Select Item" at bounding box center [273, 161] width 98 height 13
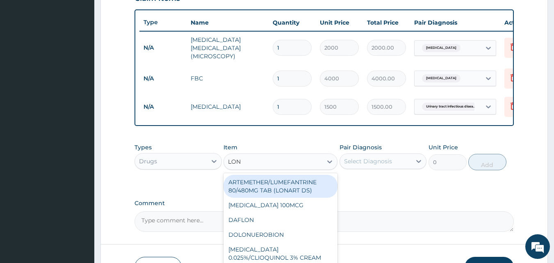
type input "LONA"
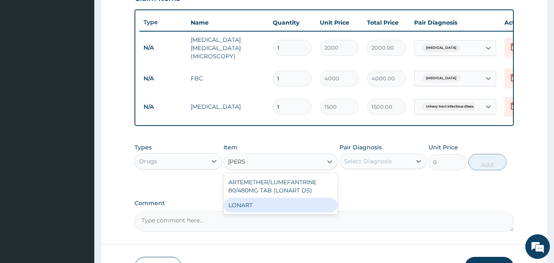
click at [250, 212] on div "LONART" at bounding box center [280, 205] width 114 height 15
type input "3000"
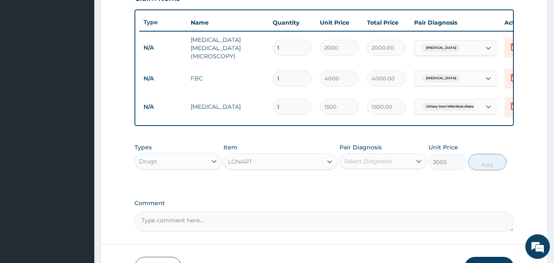
click at [401, 164] on div "Select Diagnosis" at bounding box center [376, 161] width 72 height 13
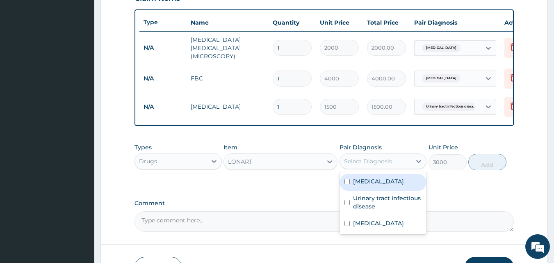
click at [378, 188] on div "Malaria" at bounding box center [382, 182] width 87 height 17
checkbox input "true"
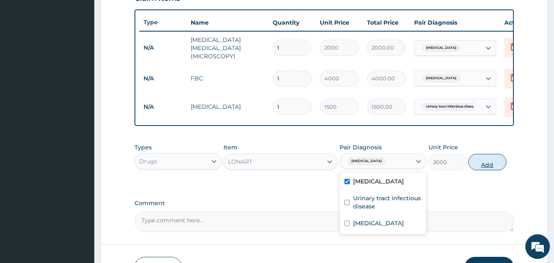
click at [473, 166] on button "Add" at bounding box center [487, 162] width 38 height 16
type input "0"
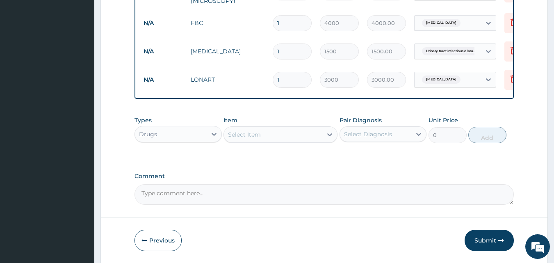
scroll to position [353, 0]
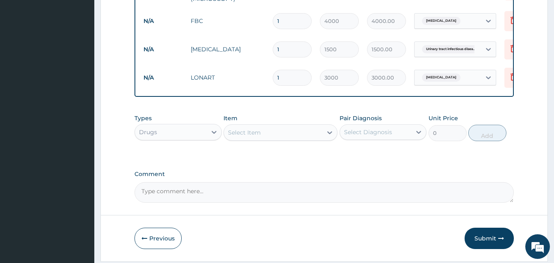
click at [309, 131] on div "Select Item" at bounding box center [273, 132] width 98 height 13
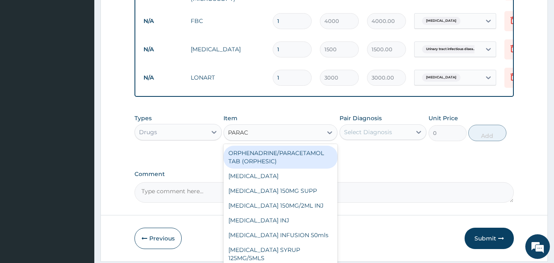
type input "PARACE"
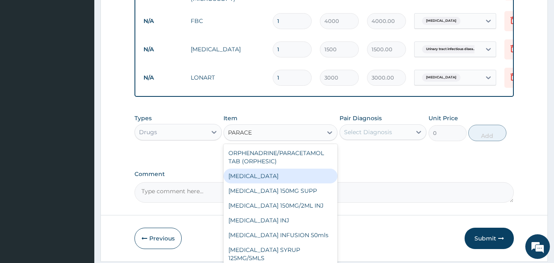
click at [285, 180] on div "PARACETAMOL" at bounding box center [280, 175] width 114 height 15
type input "50"
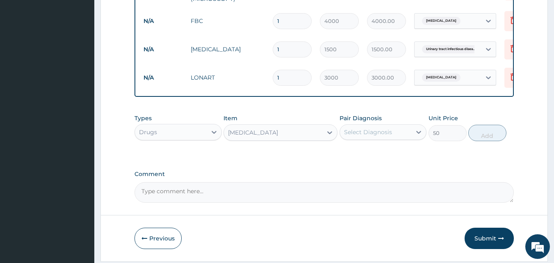
click at [408, 141] on div "Pair Diagnosis Select Diagnosis" at bounding box center [382, 127] width 87 height 27
click at [398, 132] on div "Select Diagnosis" at bounding box center [376, 131] width 72 height 13
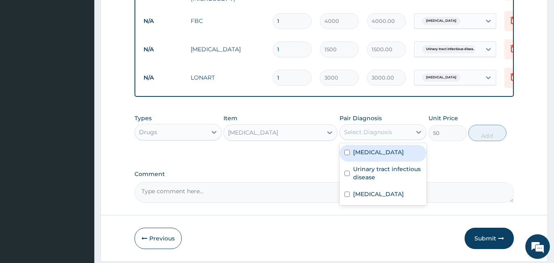
click at [386, 155] on div "Malaria" at bounding box center [382, 153] width 87 height 17
checkbox input "true"
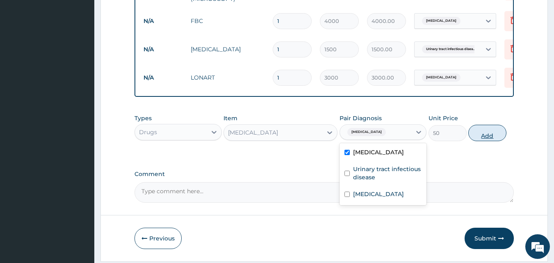
click at [477, 137] on button "Add" at bounding box center [487, 133] width 38 height 16
type input "0"
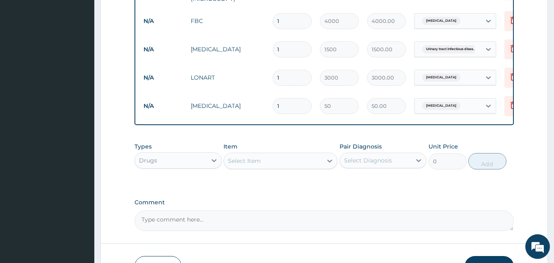
type input "0.00"
type input "2"
type input "100.00"
type input "24"
type input "1200.00"
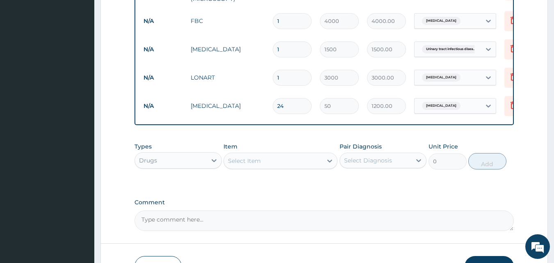
type input "24"
click at [265, 167] on div "Select Item" at bounding box center [273, 160] width 98 height 13
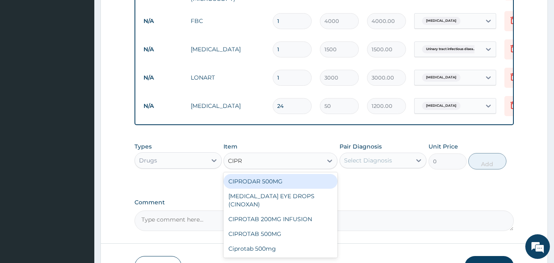
type input "CIPRO"
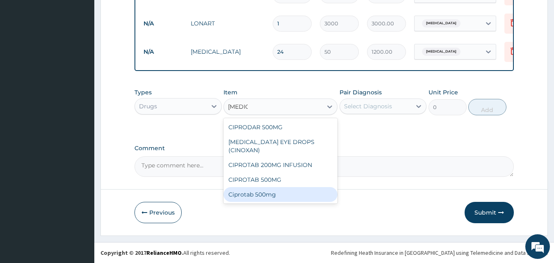
click at [287, 189] on div "Ciprotab 500mg" at bounding box center [280, 194] width 114 height 15
type input "220"
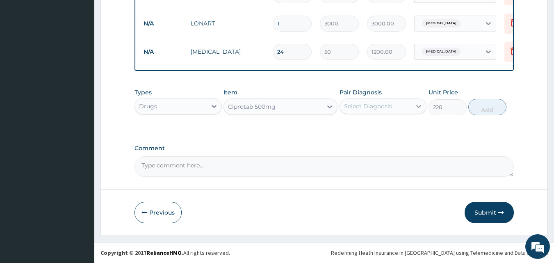
click at [416, 106] on icon at bounding box center [418, 106] width 8 height 8
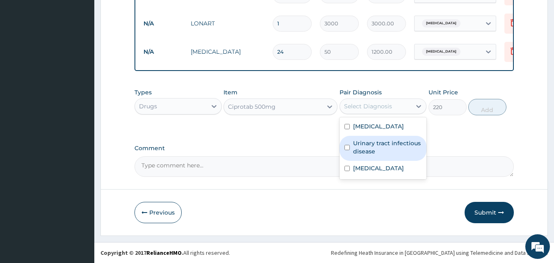
click at [383, 156] on div "Urinary tract infectious disease" at bounding box center [382, 148] width 87 height 25
checkbox input "true"
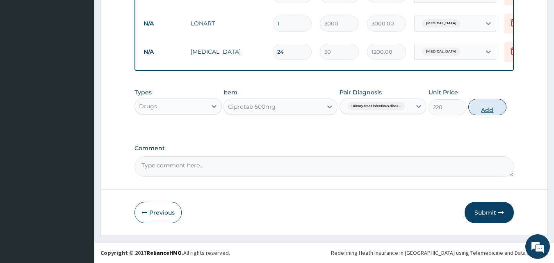
click at [479, 110] on button "Add" at bounding box center [487, 107] width 38 height 16
type input "0"
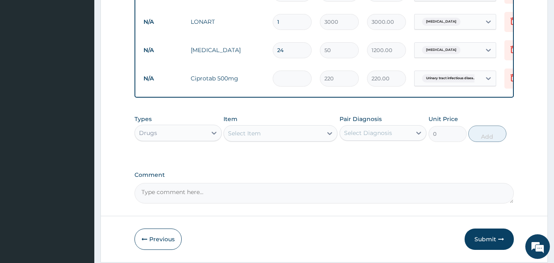
type input "0.00"
type input "1"
type input "220.00"
type input "10"
type input "2200.00"
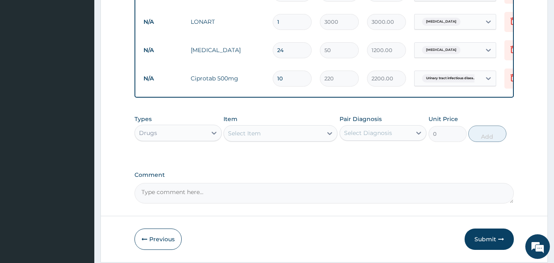
type input "10"
click at [303, 175] on label "Comment" at bounding box center [324, 174] width 380 height 7
click at [303, 183] on textarea "Comment" at bounding box center [324, 193] width 380 height 20
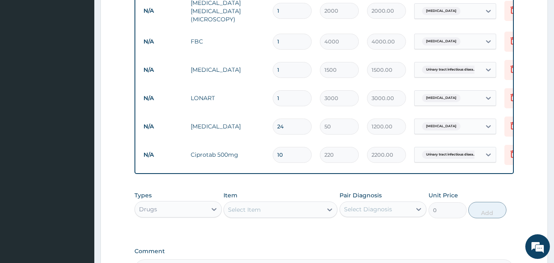
scroll to position [335, 0]
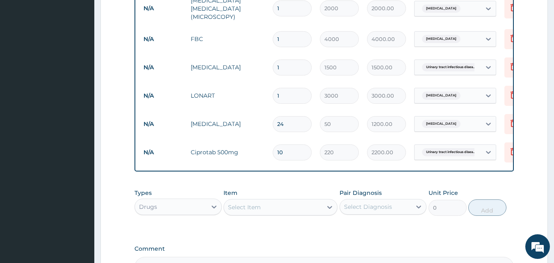
click at [262, 209] on div "Select Item" at bounding box center [273, 206] width 98 height 13
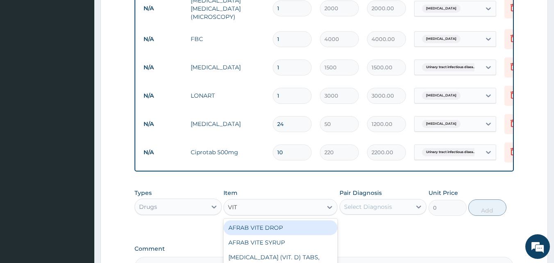
type input "VIT C"
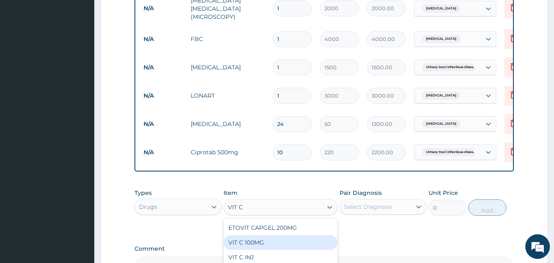
click at [264, 247] on div "VIT C 100MG" at bounding box center [280, 242] width 114 height 15
type input "20"
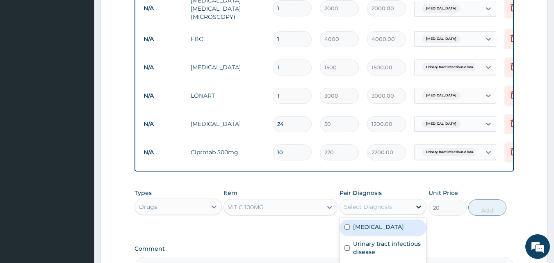
click at [419, 211] on icon at bounding box center [418, 206] width 8 height 8
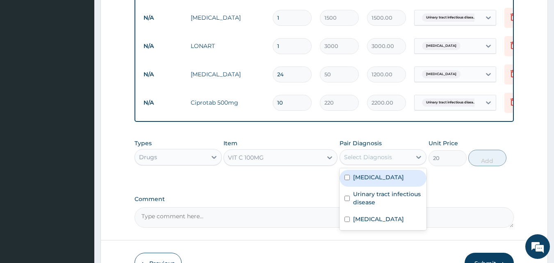
scroll to position [412, 0]
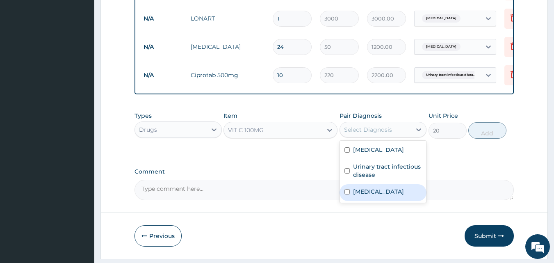
click at [386, 195] on label "Upper respiratory infection" at bounding box center [378, 191] width 51 height 8
checkbox input "true"
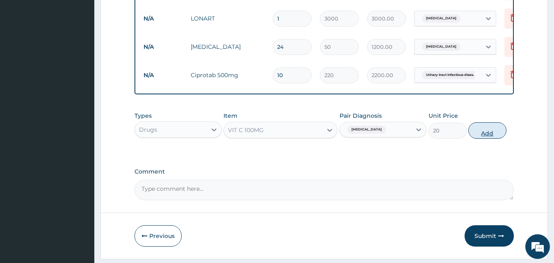
click at [489, 132] on button "Add" at bounding box center [487, 130] width 38 height 16
type input "0"
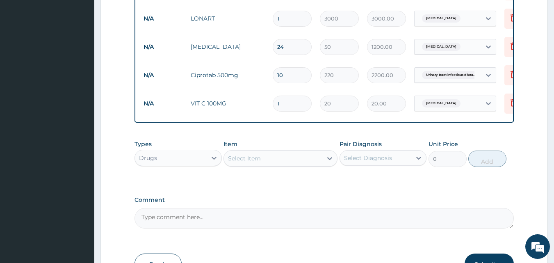
type input "0.00"
type input "3"
type input "60.00"
type input "30"
type input "600.00"
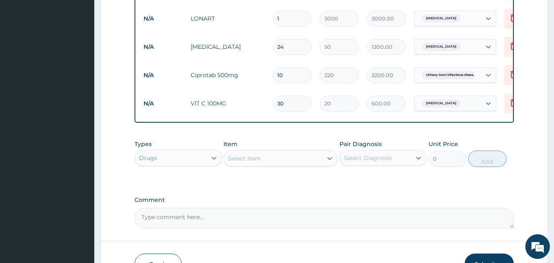
type input "30"
click at [286, 199] on label "Comment" at bounding box center [324, 199] width 380 height 7
click at [286, 208] on textarea "Comment" at bounding box center [324, 218] width 380 height 20
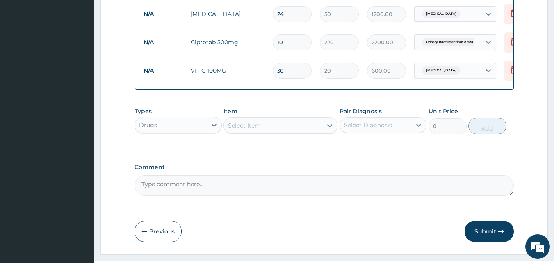
scroll to position [465, 0]
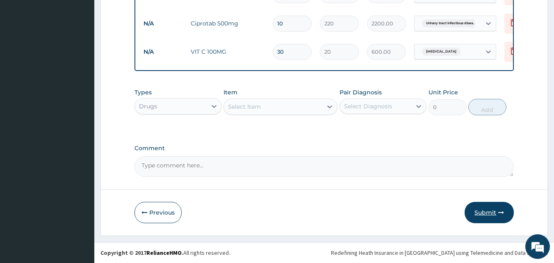
click at [503, 218] on button "Submit" at bounding box center [488, 212] width 49 height 21
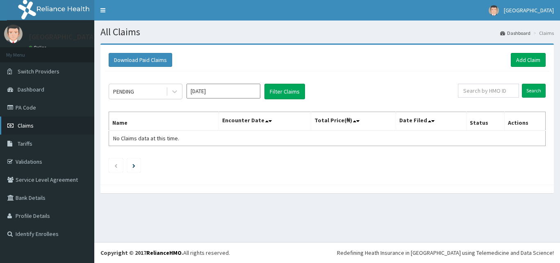
click at [58, 133] on link "Claims" at bounding box center [47, 125] width 94 height 18
click at [36, 127] on link "Claims" at bounding box center [47, 125] width 94 height 18
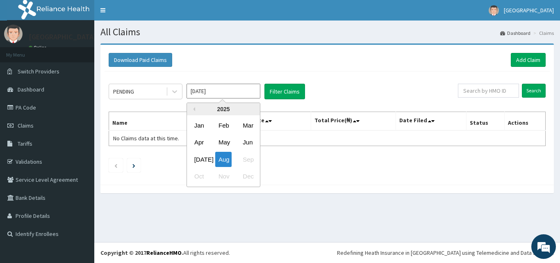
click at [241, 87] on input "[DATE]" at bounding box center [224, 91] width 74 height 15
click at [199, 155] on div "[DATE]" at bounding box center [199, 159] width 16 height 15
type input "[DATE]"
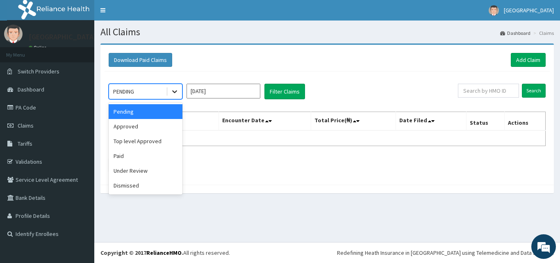
click at [169, 91] on div at bounding box center [174, 91] width 15 height 15
click at [152, 129] on div "Approved" at bounding box center [146, 126] width 74 height 15
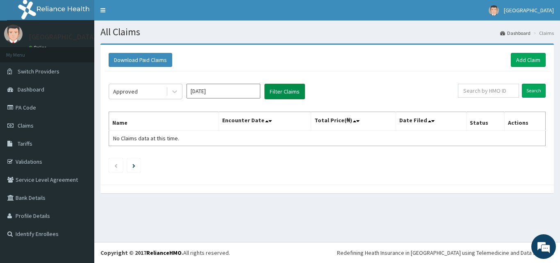
click at [287, 95] on button "Filter Claims" at bounding box center [284, 92] width 41 height 16
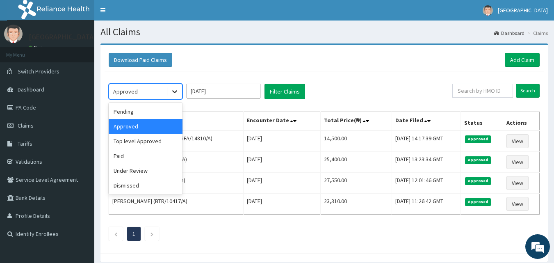
click at [171, 90] on icon at bounding box center [175, 91] width 8 height 8
click at [153, 116] on div "Pending" at bounding box center [146, 111] width 74 height 15
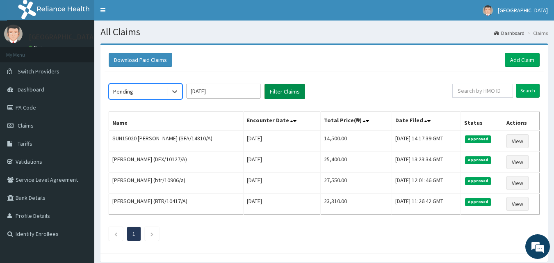
click at [293, 96] on button "Filter Claims" at bounding box center [284, 92] width 41 height 16
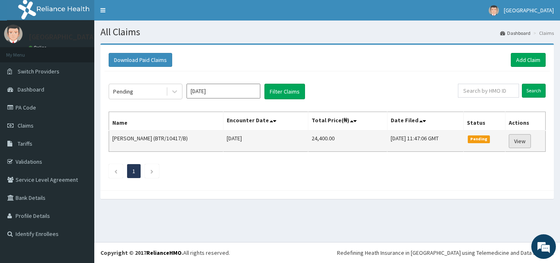
click at [529, 144] on link "View" at bounding box center [520, 141] width 22 height 14
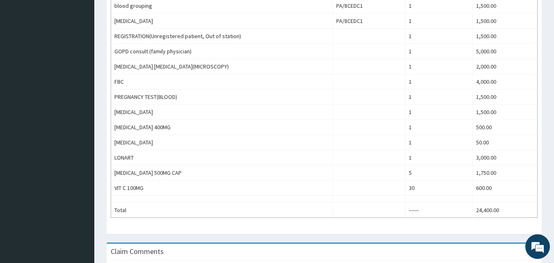
scroll to position [89, 0]
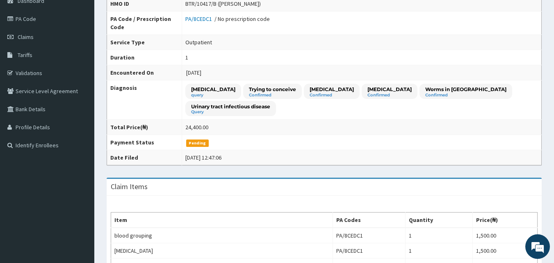
click at [553, 42] on div "Provider - OASIS MEDICAL CENTRE Reopen Claim HMO ID BTR/10417/B (Salama Micheal…" at bounding box center [323, 261] width 459 height 613
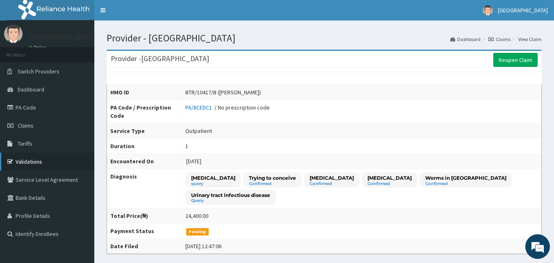
click at [27, 161] on link "Validations" at bounding box center [47, 161] width 94 height 18
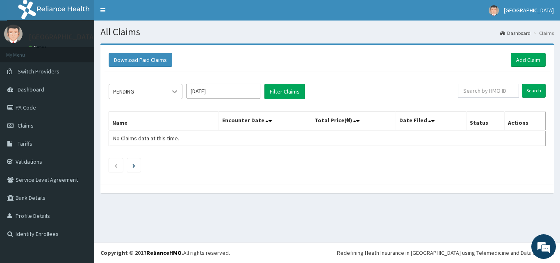
click at [172, 95] on icon at bounding box center [175, 91] width 8 height 8
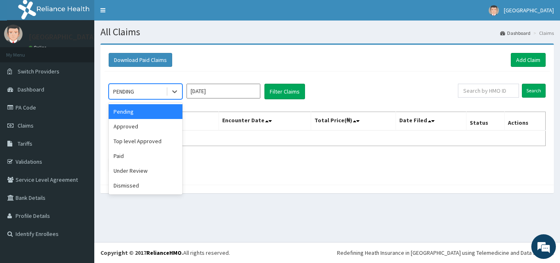
click at [242, 83] on div "option Pending focused, 1 of 6. 6 results available. Use Up and Down to choose …" at bounding box center [327, 125] width 445 height 109
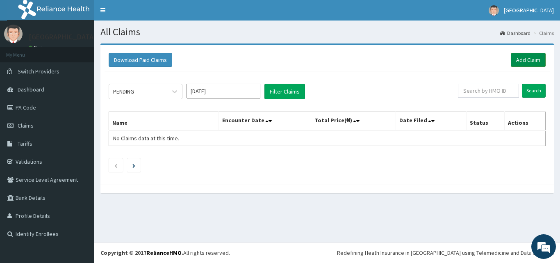
click at [516, 56] on link "Add Claim" at bounding box center [528, 60] width 35 height 14
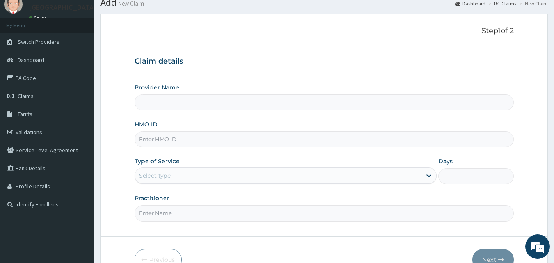
scroll to position [31, 0]
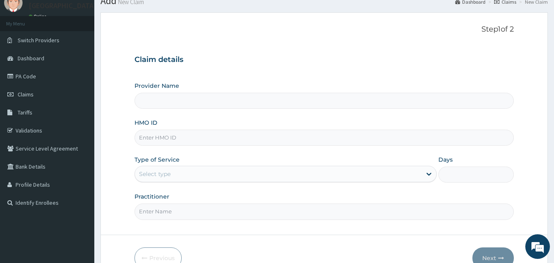
type input "[GEOGRAPHIC_DATA]"
click at [281, 145] on input "HMO ID" at bounding box center [324, 138] width 380 height 16
type input "SZX/10141/A"
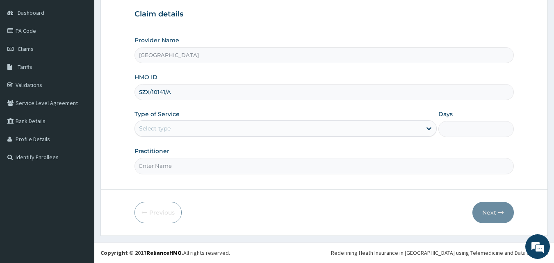
scroll to position [0, 0]
click at [397, 130] on div "Select type" at bounding box center [278, 128] width 287 height 13
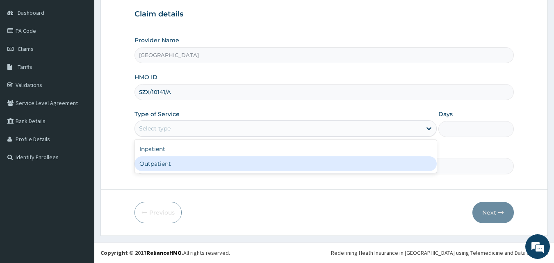
click at [343, 163] on div "Outpatient" at bounding box center [285, 163] width 302 height 15
type input "1"
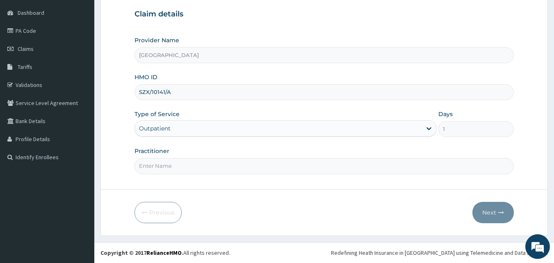
click at [340, 161] on input "Practitioner" at bounding box center [324, 166] width 380 height 16
type input "DR SULE"
click at [487, 209] on button "Next" at bounding box center [492, 212] width 41 height 21
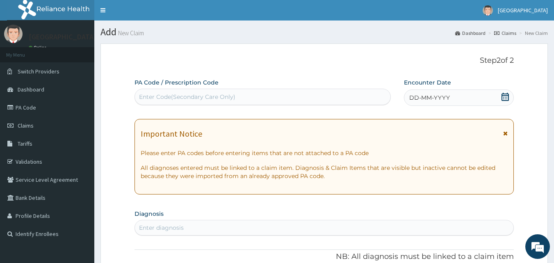
click at [506, 96] on icon at bounding box center [505, 97] width 8 height 8
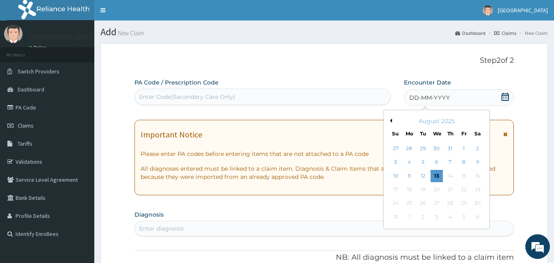
click at [391, 124] on div "August 2025" at bounding box center [436, 121] width 99 height 8
click at [391, 122] on button "Previous Month" at bounding box center [390, 120] width 4 height 4
click at [412, 175] on div "14" at bounding box center [409, 176] width 12 height 12
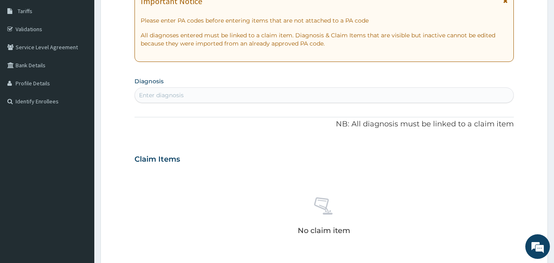
scroll to position [169, 0]
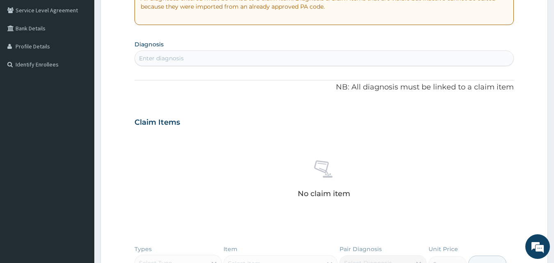
click at [318, 61] on div "Enter diagnosis" at bounding box center [324, 58] width 379 height 13
type input "MALARIA"
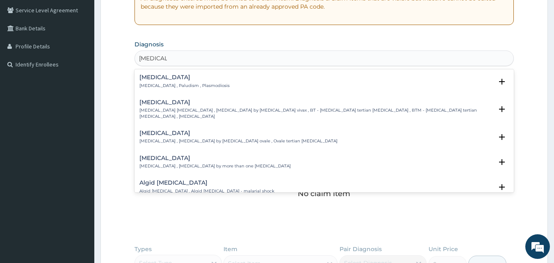
click at [162, 88] on div "Malaria Malaria , Paludism , Plasmodiosis Select Status Query Query covers susp…" at bounding box center [324, 83] width 370 height 18
click at [166, 87] on p "Malaria , Paludism , Plasmodiosis" at bounding box center [184, 86] width 90 height 6
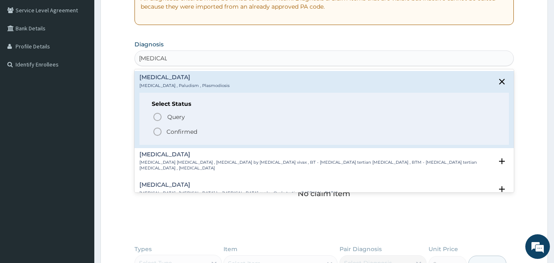
click at [160, 126] on div "Query Query covers suspected (?), Keep in view (kiv), Ruled out (r/o) Confirmed" at bounding box center [324, 123] width 345 height 25
click at [160, 127] on icon "status option filled" at bounding box center [157, 132] width 10 height 10
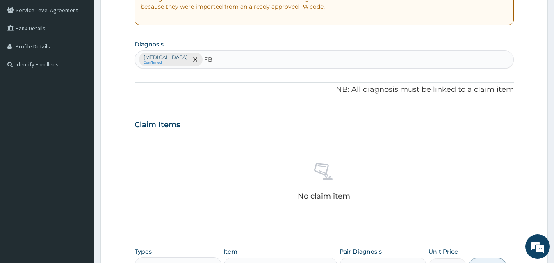
type input "F"
type input "UPPER RESPIR"
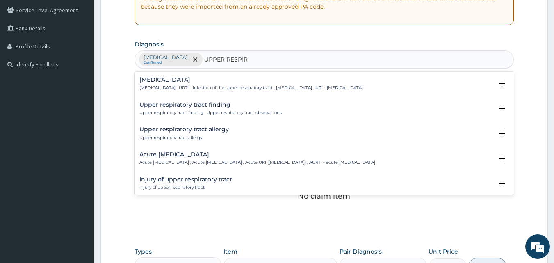
click at [212, 86] on p "Upper respiratory infection , URTI - Infection of the upper respiratory tract ,…" at bounding box center [250, 88] width 223 height 6
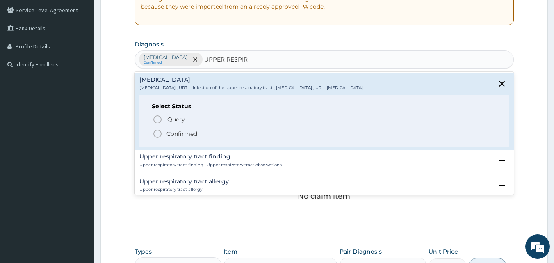
click at [194, 131] on p "Confirmed" at bounding box center [181, 134] width 31 height 8
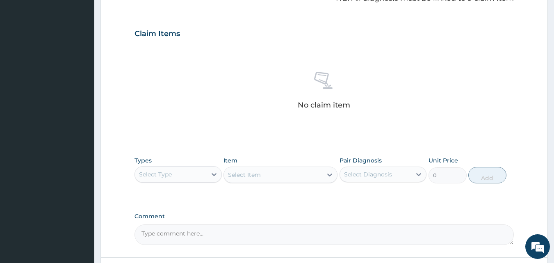
scroll to position [319, 0]
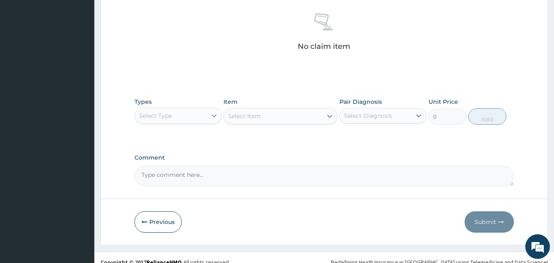
click at [213, 114] on icon at bounding box center [214, 115] width 8 height 8
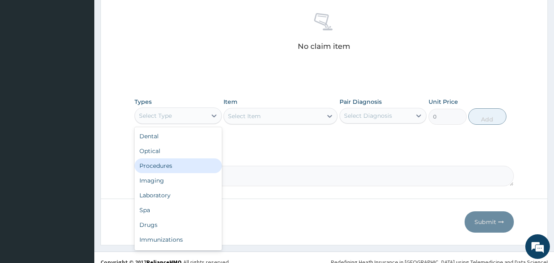
click at [196, 166] on div "Procedures" at bounding box center [177, 165] width 87 height 15
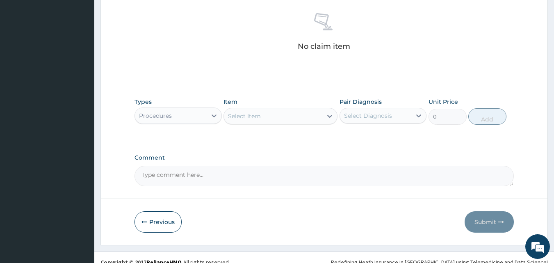
click at [292, 117] on div "Select Item" at bounding box center [273, 115] width 98 height 13
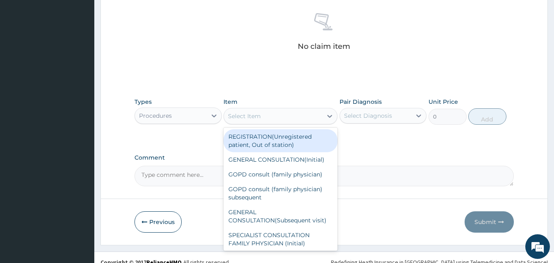
click at [274, 144] on div "REGISTRATION(Unregistered patient, Out of station)" at bounding box center [280, 140] width 114 height 23
type input "1500"
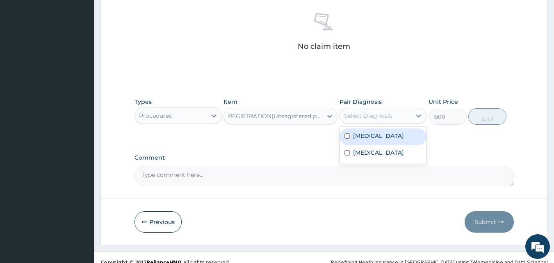
drag, startPoint x: 400, startPoint y: 114, endPoint x: 371, endPoint y: 133, distance: 34.2
click at [371, 123] on div "option Malaria focused, 1 of 2. 2 results available. Use Up and Down to choose …" at bounding box center [382, 116] width 87 height 16
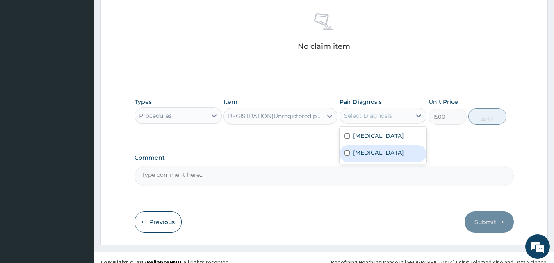
drag, startPoint x: 371, startPoint y: 133, endPoint x: 362, endPoint y: 157, distance: 25.6
click at [362, 157] on div "Malaria Upper respiratory infection" at bounding box center [382, 145] width 87 height 37
click at [362, 157] on label "[MEDICAL_DATA]" at bounding box center [378, 152] width 51 height 8
checkbox input "true"
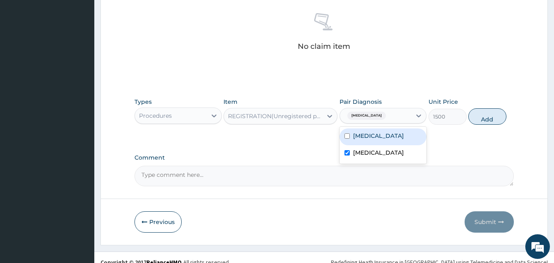
click at [364, 138] on label "[MEDICAL_DATA]" at bounding box center [378, 136] width 51 height 8
checkbox input "true"
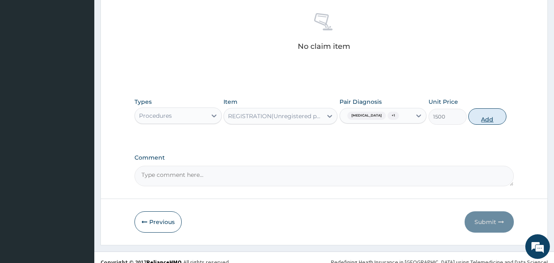
click at [493, 123] on button "Add" at bounding box center [487, 116] width 38 height 16
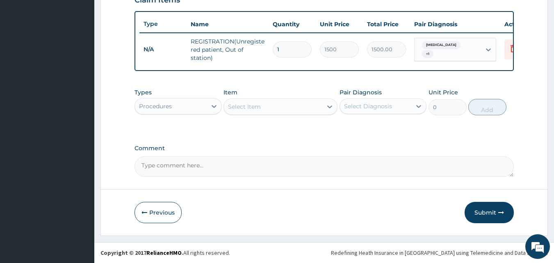
click at [289, 108] on div "Select Item" at bounding box center [273, 106] width 98 height 13
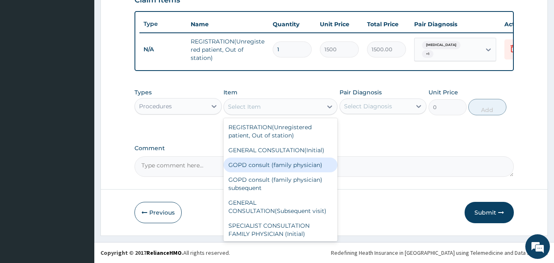
click at [248, 170] on div "GOPD consult (family physician)" at bounding box center [280, 164] width 114 height 15
type input "5000"
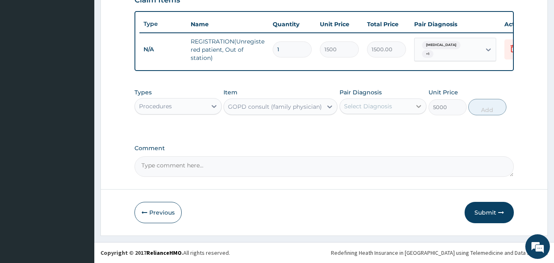
click at [421, 106] on icon at bounding box center [418, 106] width 8 height 8
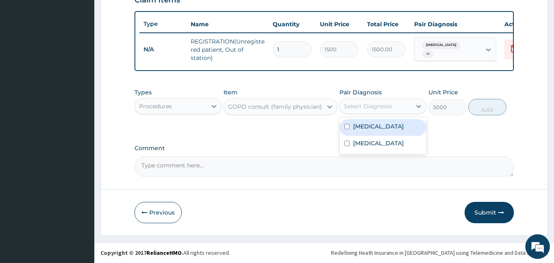
click at [388, 129] on div "[MEDICAL_DATA]" at bounding box center [382, 127] width 87 height 17
checkbox input "true"
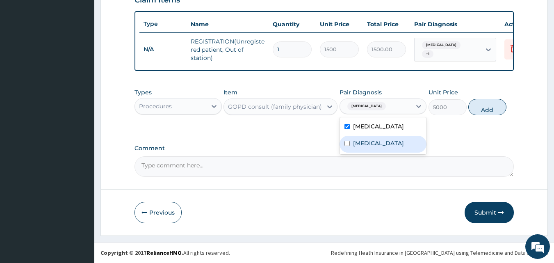
click at [380, 146] on label "[MEDICAL_DATA]" at bounding box center [378, 143] width 51 height 8
checkbox input "true"
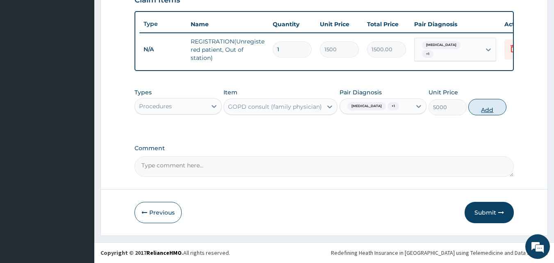
click at [501, 110] on button "Add" at bounding box center [487, 107] width 38 height 16
type input "0"
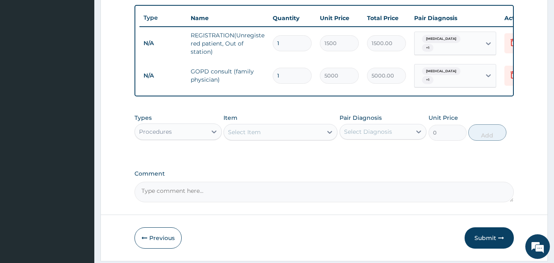
click at [268, 137] on div "Select Item" at bounding box center [273, 131] width 98 height 13
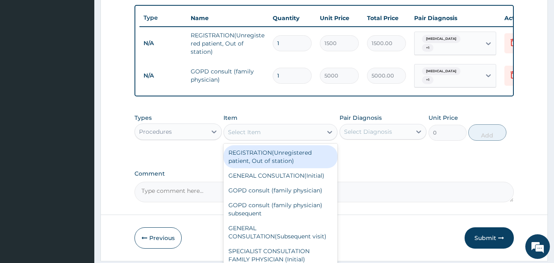
click at [200, 133] on div "Procedures" at bounding box center [171, 131] width 72 height 13
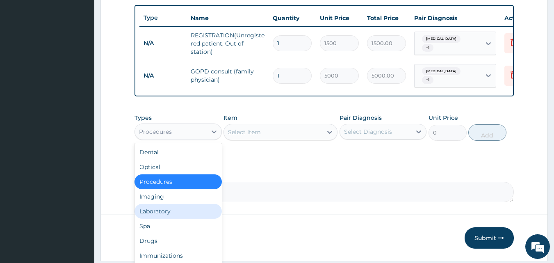
click at [172, 208] on div "Laboratory" at bounding box center [177, 211] width 87 height 15
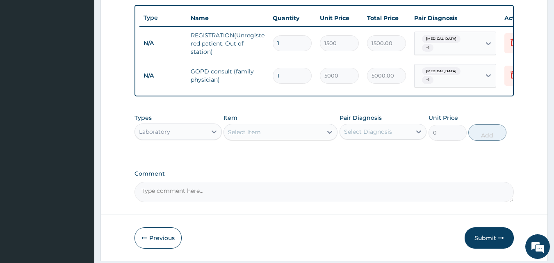
click at [314, 136] on div "Select Item" at bounding box center [273, 131] width 98 height 13
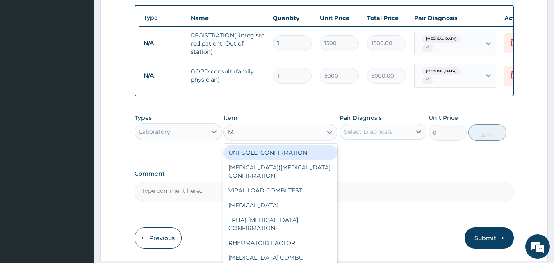
type input "MALA"
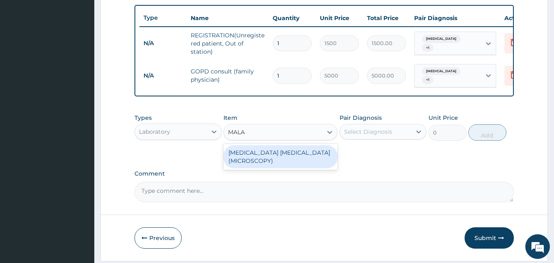
click at [305, 153] on div "[MEDICAL_DATA] [MEDICAL_DATA](MICROSCOPY)" at bounding box center [280, 156] width 114 height 23
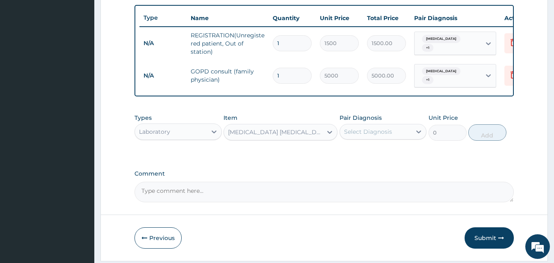
type input "2000"
click at [391, 136] on div "Select Diagnosis" at bounding box center [368, 131] width 48 height 8
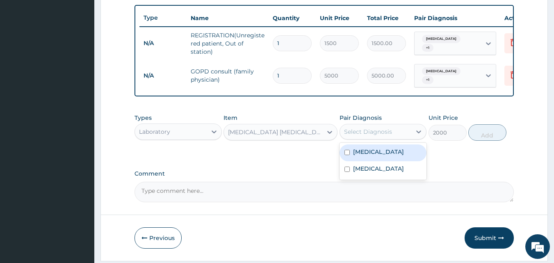
click at [372, 161] on div "[MEDICAL_DATA]" at bounding box center [382, 152] width 87 height 17
checkbox input "true"
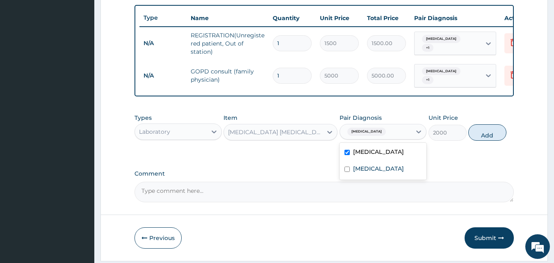
click at [488, 143] on div "Types Laboratory Item MALARIA PARASITE(MICROSCOPY) Pair Diagnosis option Malari…" at bounding box center [324, 126] width 380 height 35
click at [488, 141] on button "Add" at bounding box center [487, 132] width 38 height 16
type input "0"
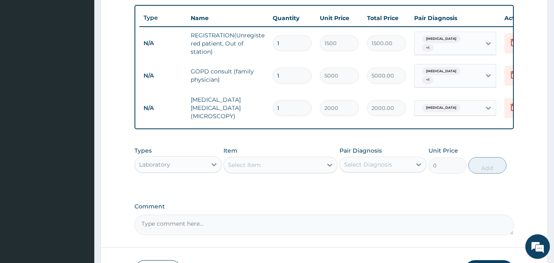
click at [292, 164] on div "Select Item" at bounding box center [273, 164] width 98 height 13
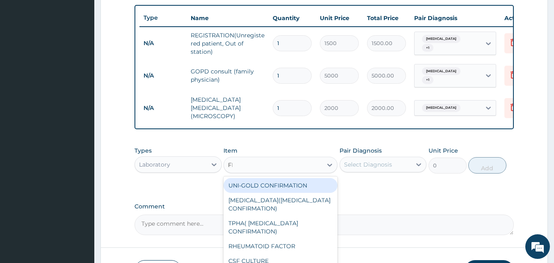
type input "FBC"
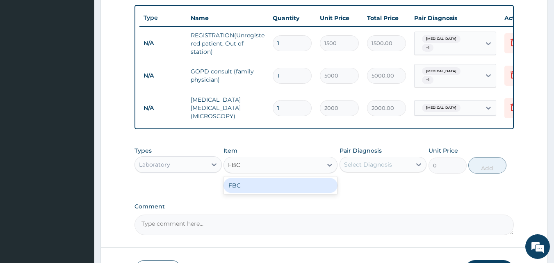
click at [284, 182] on div "FBC" at bounding box center [280, 185] width 114 height 15
type input "4000"
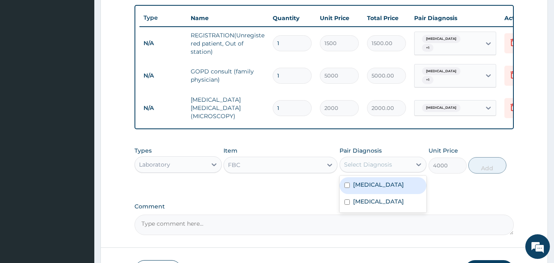
click at [384, 160] on div "Select Diagnosis" at bounding box center [368, 164] width 48 height 8
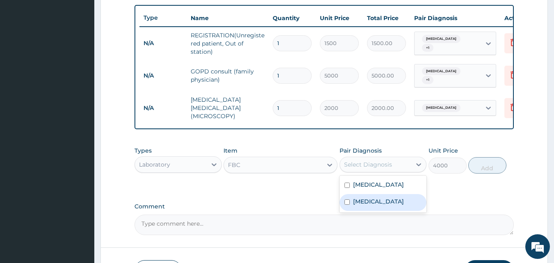
click at [378, 204] on label "[MEDICAL_DATA]" at bounding box center [378, 201] width 51 height 8
checkbox input "true"
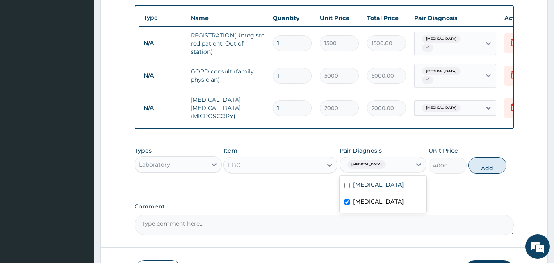
click at [486, 163] on button "Add" at bounding box center [487, 165] width 38 height 16
type input "0"
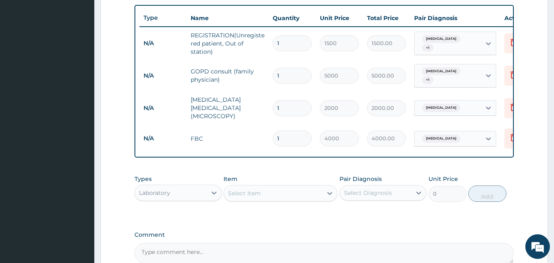
click at [295, 190] on div "Select Item" at bounding box center [273, 193] width 98 height 13
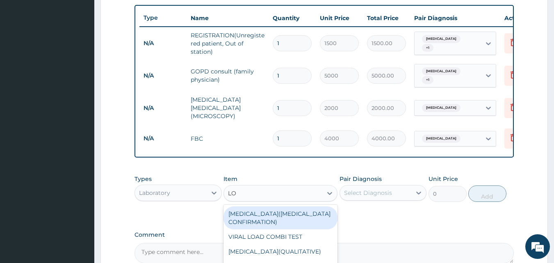
type input "L"
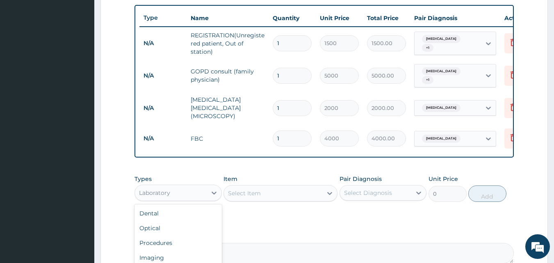
click at [200, 195] on div "Laboratory" at bounding box center [171, 192] width 72 height 13
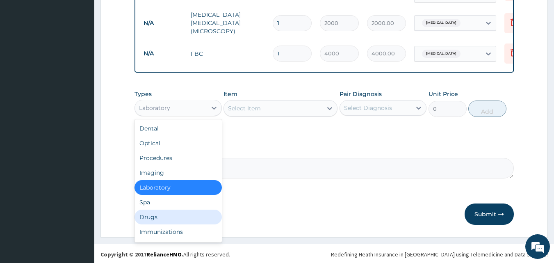
click at [149, 216] on div "Drugs" at bounding box center [177, 216] width 87 height 15
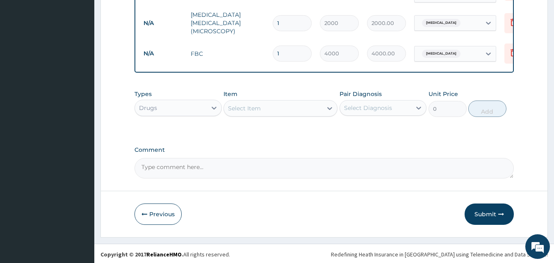
click at [303, 108] on div "Select Item" at bounding box center [273, 108] width 98 height 13
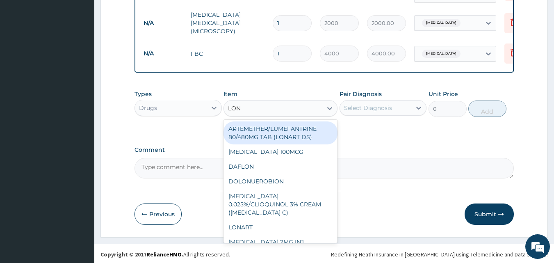
type input "LONA"
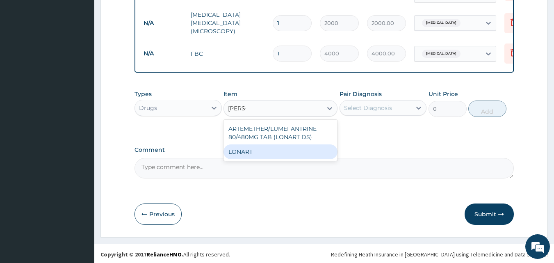
click at [284, 149] on div "LONART" at bounding box center [280, 151] width 114 height 15
type input "3000"
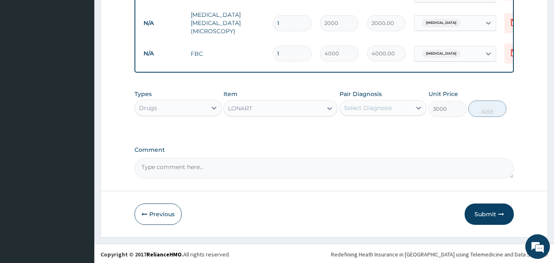
click at [400, 107] on div "Select Diagnosis" at bounding box center [376, 107] width 72 height 13
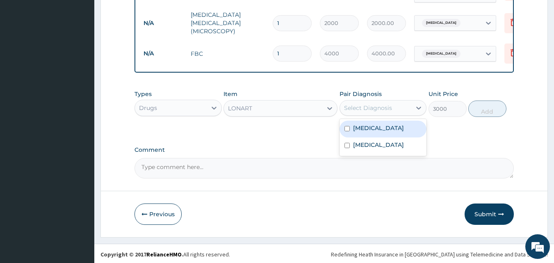
click at [384, 129] on div "[MEDICAL_DATA]" at bounding box center [382, 129] width 87 height 17
checkbox input "true"
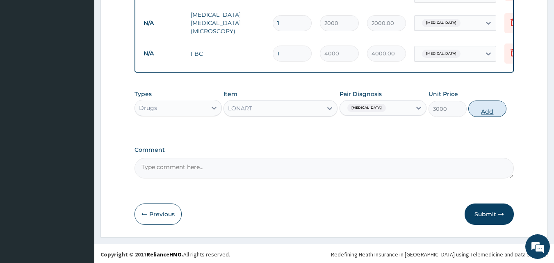
click at [480, 112] on button "Add" at bounding box center [487, 108] width 38 height 16
type input "0"
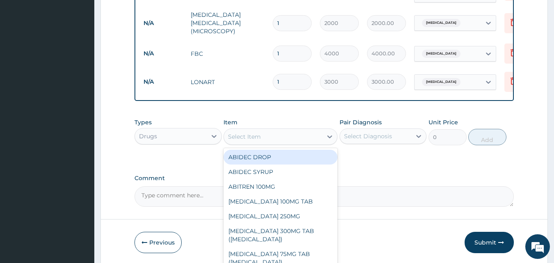
click at [314, 133] on div "Select Item" at bounding box center [273, 136] width 98 height 13
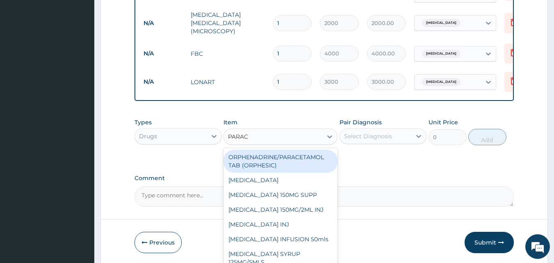
type input "PARACE"
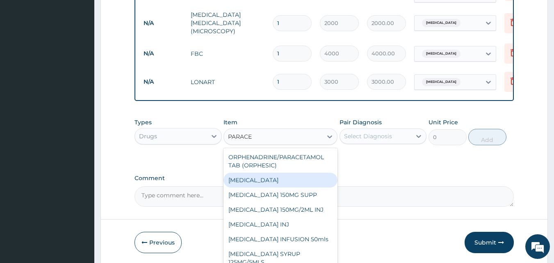
click at [282, 180] on div "[MEDICAL_DATA]" at bounding box center [280, 180] width 114 height 15
type input "50"
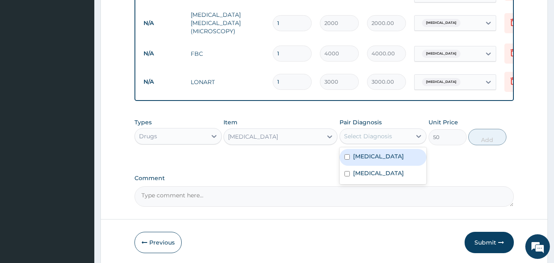
click at [401, 132] on div "Select Diagnosis" at bounding box center [376, 136] width 72 height 13
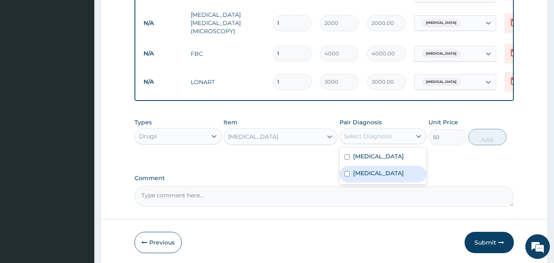
click at [380, 176] on label "[MEDICAL_DATA]" at bounding box center [378, 173] width 51 height 8
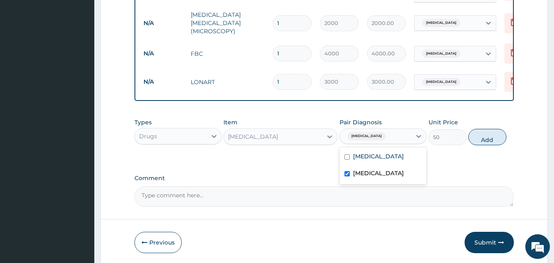
drag, startPoint x: 376, startPoint y: 157, endPoint x: 359, endPoint y: 175, distance: 24.4
click at [359, 175] on div "Malaria Upper respiratory infection" at bounding box center [382, 165] width 87 height 37
click at [359, 175] on label "[MEDICAL_DATA]" at bounding box center [378, 173] width 51 height 8
checkbox input "false"
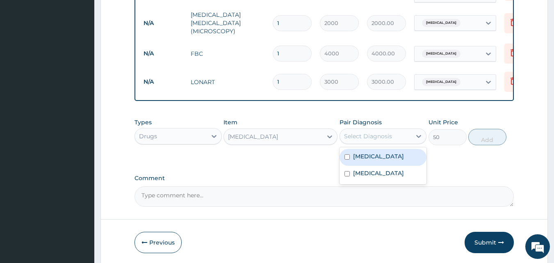
click at [364, 154] on label "[MEDICAL_DATA]" at bounding box center [378, 156] width 51 height 8
checkbox input "true"
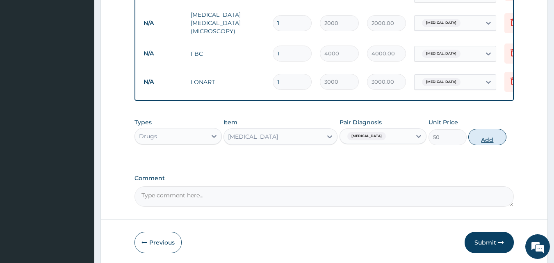
click at [479, 133] on button "Add" at bounding box center [487, 137] width 38 height 16
type input "0"
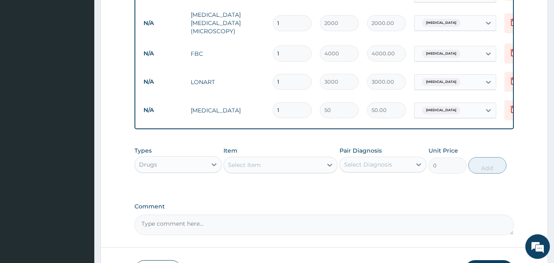
type input "0.00"
type input "2"
type input "100.00"
type input "24"
type input "1200.00"
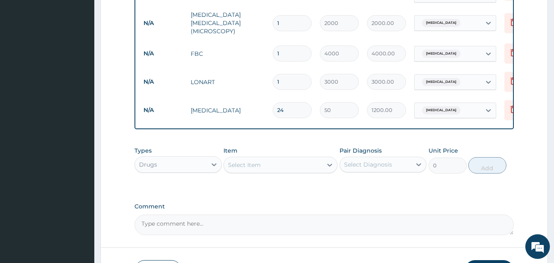
type input "24"
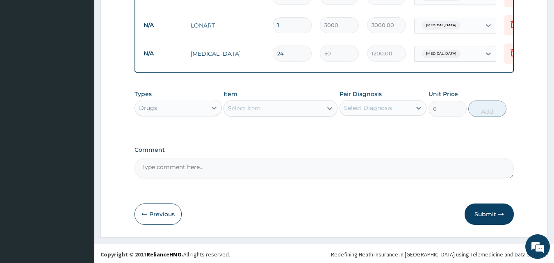
click at [274, 111] on div "Select Item" at bounding box center [273, 108] width 98 height 13
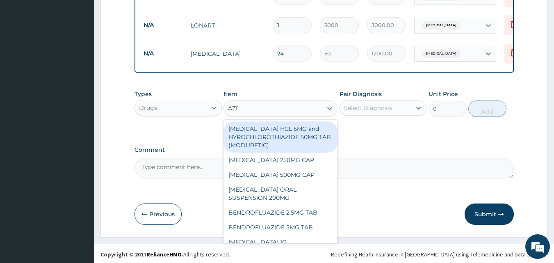
type input "AZITH"
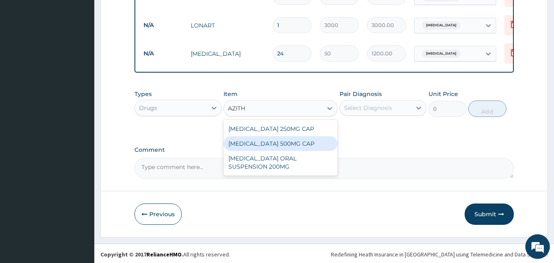
click at [275, 145] on div "[MEDICAL_DATA] 500MG CAP" at bounding box center [280, 143] width 114 height 15
type input "350"
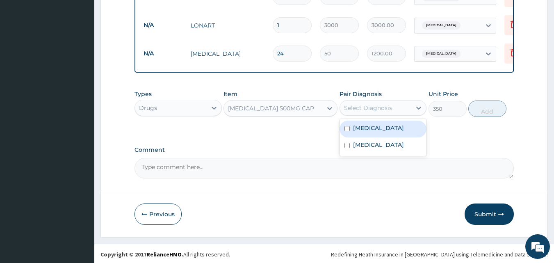
click at [406, 108] on div "Select Diagnosis" at bounding box center [376, 107] width 72 height 13
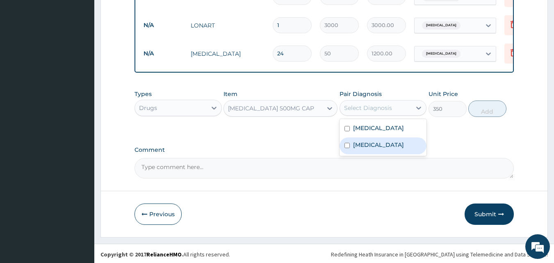
click at [389, 141] on label "[MEDICAL_DATA]" at bounding box center [378, 145] width 51 height 8
checkbox input "true"
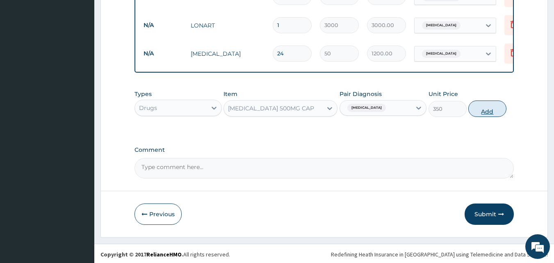
click at [490, 103] on button "Add" at bounding box center [487, 108] width 38 height 16
type input "0"
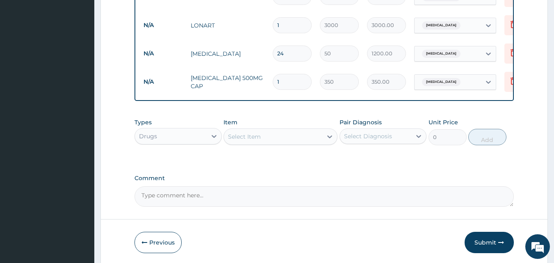
type input "0.00"
type input "1"
type input "350.00"
type input "10"
type input "3500.00"
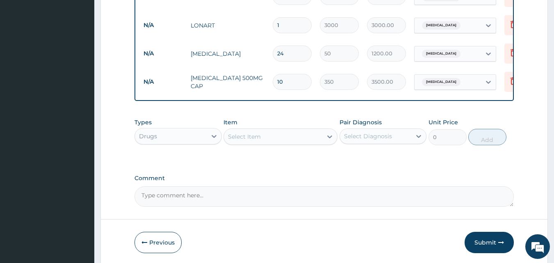
type input "1"
type input "350.00"
type input "0.00"
type input "5"
type input "1750.00"
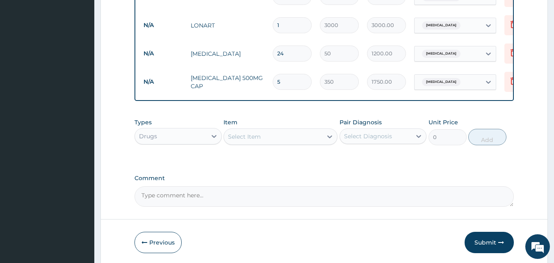
type input "5"
click at [300, 175] on label "Comment" at bounding box center [324, 178] width 380 height 7
click at [300, 186] on textarea "Comment" at bounding box center [324, 196] width 380 height 20
click at [311, 140] on div "Select Item" at bounding box center [273, 136] width 98 height 13
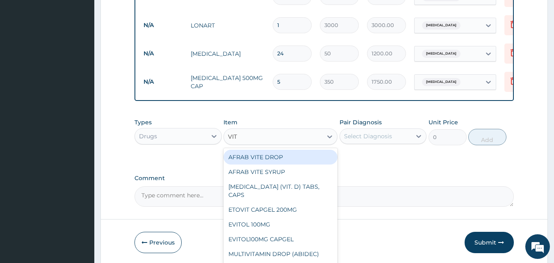
type input "VIT C"
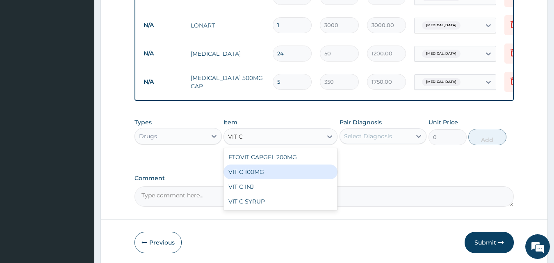
click at [285, 169] on div "VIT C 100MG" at bounding box center [280, 171] width 114 height 15
type input "20"
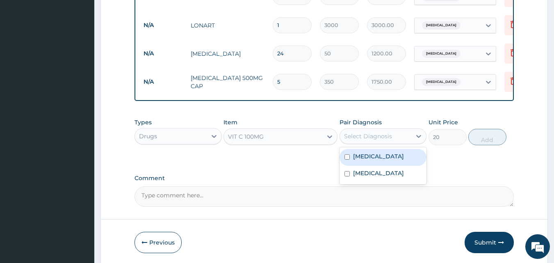
click at [406, 131] on div "Select Diagnosis" at bounding box center [376, 136] width 72 height 13
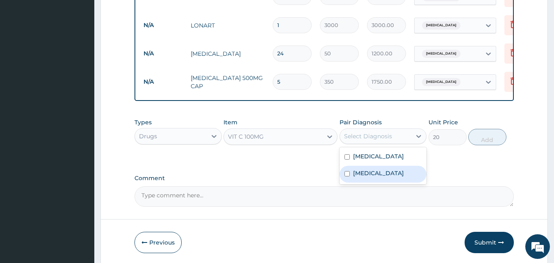
click at [384, 173] on label "[MEDICAL_DATA]" at bounding box center [378, 173] width 51 height 8
checkbox input "true"
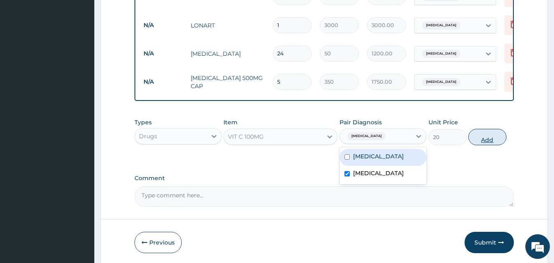
click at [485, 130] on button "Add" at bounding box center [487, 137] width 38 height 16
type input "0"
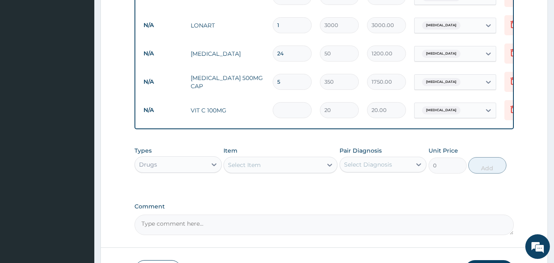
type input "0.00"
type input "3"
type input "60.00"
type input "30"
type input "600.00"
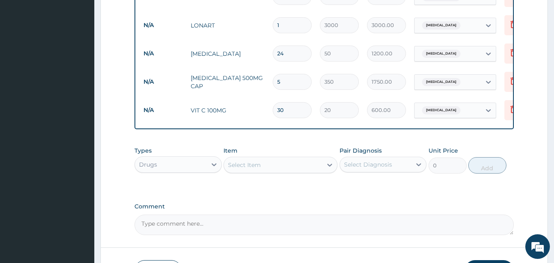
type input "30"
click at [275, 179] on div "Types Drugs Item Select Item Pair Diagnosis Select Diagnosis Unit Price 0 Add" at bounding box center [324, 166] width 380 height 48
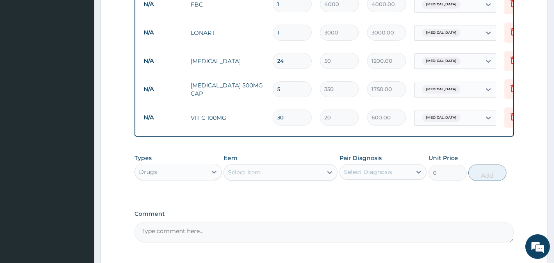
scroll to position [498, 0]
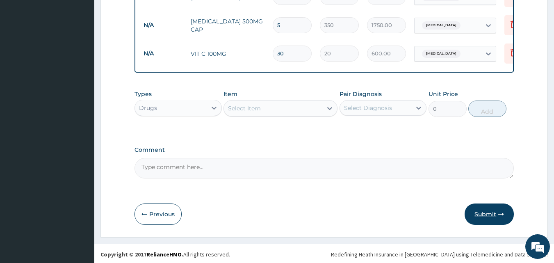
click at [490, 209] on button "Submit" at bounding box center [488, 213] width 49 height 21
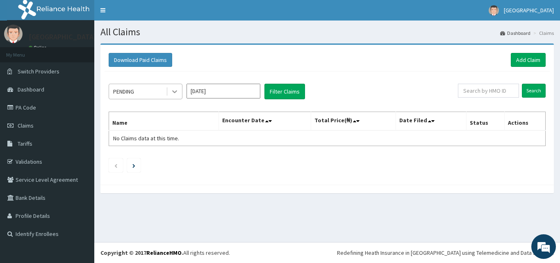
click at [179, 90] on div at bounding box center [174, 91] width 15 height 15
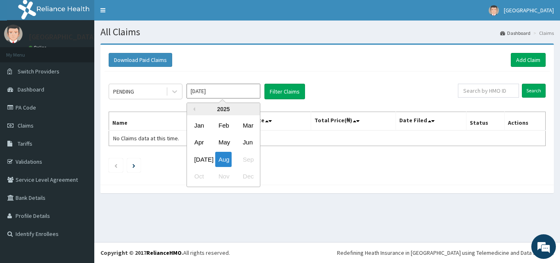
click at [250, 91] on input "[DATE]" at bounding box center [224, 91] width 74 height 15
click at [199, 159] on div "[DATE]" at bounding box center [199, 159] width 16 height 15
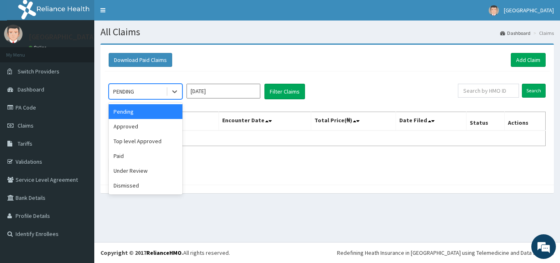
click at [164, 91] on div "PENDING" at bounding box center [137, 91] width 57 height 13
click at [142, 123] on div "Approved" at bounding box center [146, 126] width 74 height 15
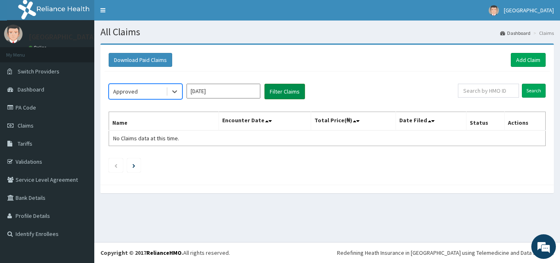
click at [280, 90] on button "Filter Claims" at bounding box center [284, 92] width 41 height 16
click at [279, 92] on button "Filter Claims" at bounding box center [284, 92] width 41 height 16
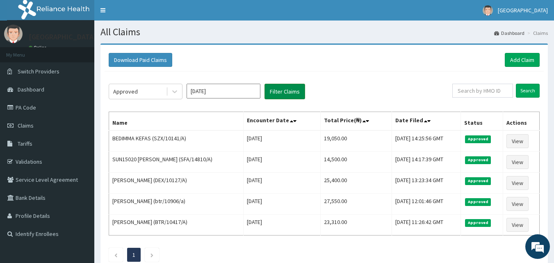
click at [279, 92] on button "Filter Claims" at bounding box center [284, 92] width 41 height 16
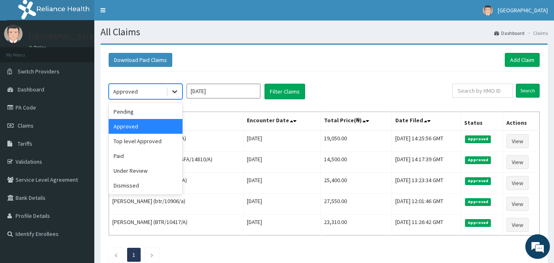
click at [176, 91] on icon at bounding box center [174, 92] width 5 height 3
click at [163, 116] on div "Pending" at bounding box center [146, 111] width 74 height 15
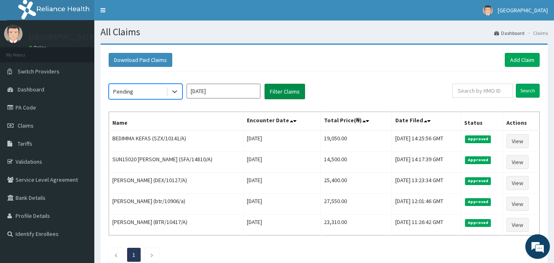
click at [271, 95] on button "Filter Claims" at bounding box center [284, 92] width 41 height 16
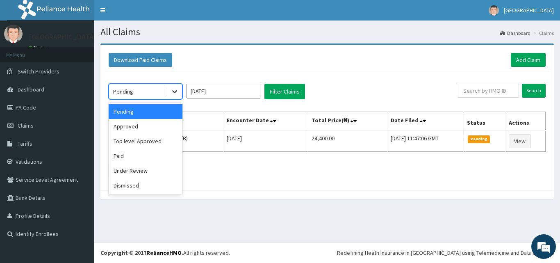
click at [176, 87] on div at bounding box center [174, 91] width 15 height 15
click at [157, 127] on div "Approved" at bounding box center [146, 126] width 74 height 15
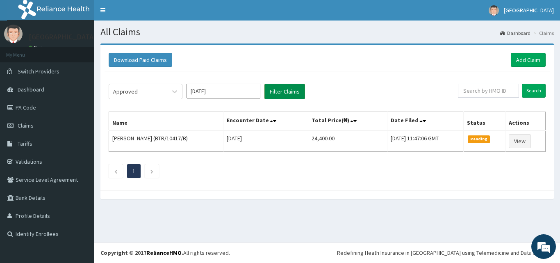
click at [287, 91] on button "Filter Claims" at bounding box center [284, 92] width 41 height 16
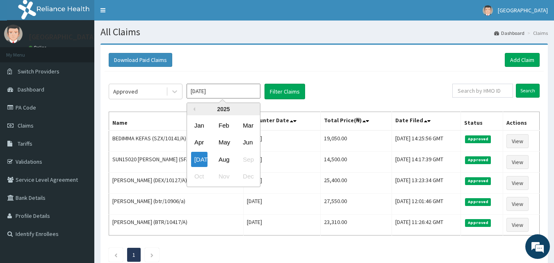
click at [210, 97] on input "[DATE]" at bounding box center [224, 91] width 74 height 15
click at [248, 146] on div "Jun" at bounding box center [247, 142] width 16 height 15
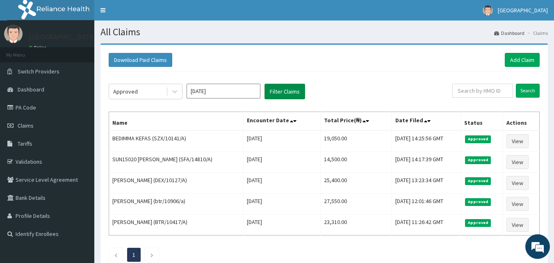
click at [288, 93] on button "Filter Claims" at bounding box center [284, 92] width 41 height 16
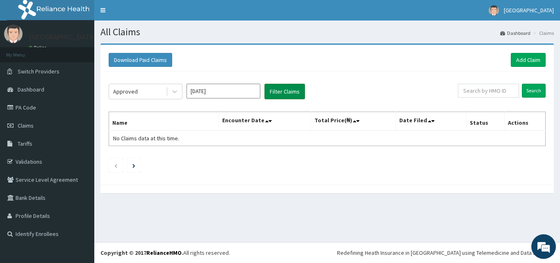
click at [273, 90] on button "Filter Claims" at bounding box center [284, 92] width 41 height 16
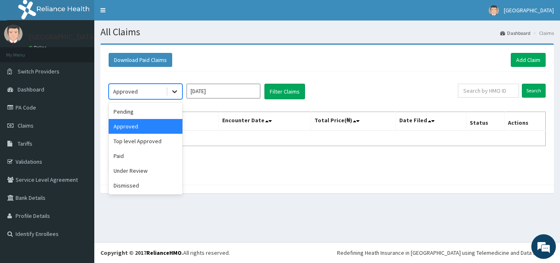
click at [172, 91] on icon at bounding box center [175, 91] width 8 height 8
click at [157, 114] on div "Pending" at bounding box center [146, 111] width 74 height 15
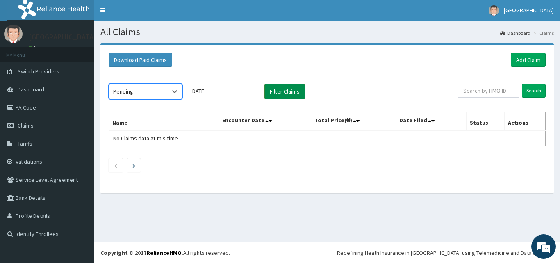
click at [275, 99] on button "Filter Claims" at bounding box center [284, 92] width 41 height 16
click at [168, 89] on div at bounding box center [174, 91] width 15 height 15
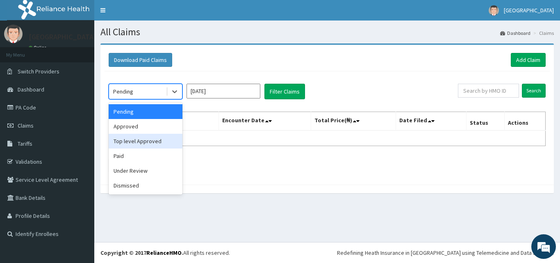
click at [154, 141] on div "Top level Approved" at bounding box center [146, 141] width 74 height 15
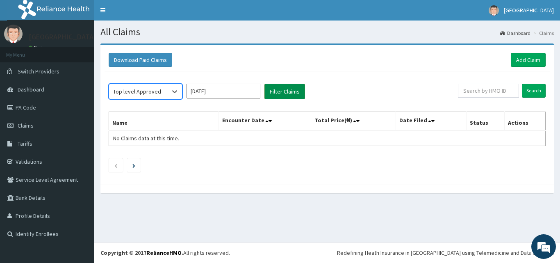
click at [280, 89] on button "Filter Claims" at bounding box center [284, 92] width 41 height 16
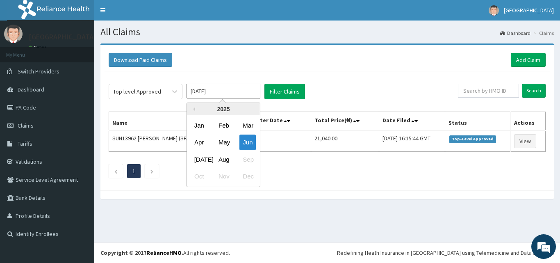
click at [244, 88] on input "[DATE]" at bounding box center [224, 91] width 74 height 15
click at [199, 161] on div "[DATE]" at bounding box center [199, 159] width 16 height 15
type input "[DATE]"
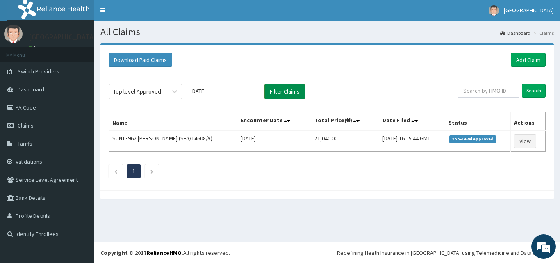
click at [276, 94] on button "Filter Claims" at bounding box center [284, 92] width 41 height 16
